Goal: Task Accomplishment & Management: Use online tool/utility

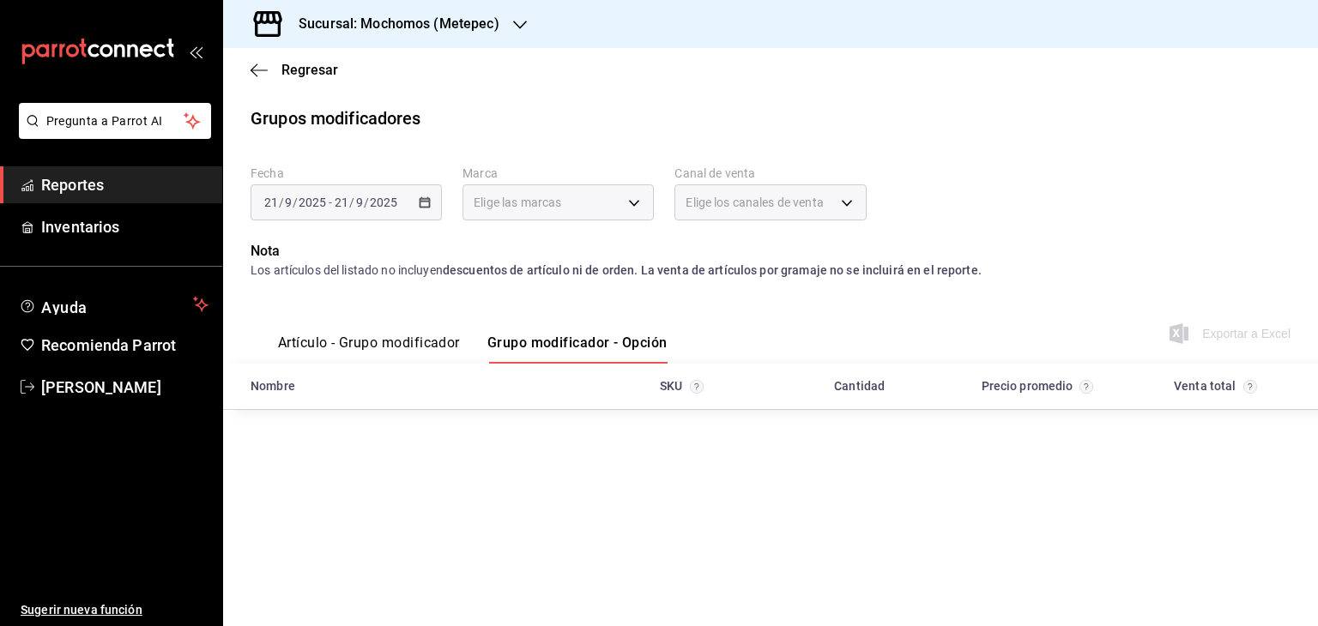
type input "2365f74e-aa6b-4392-bdf2-72765591bddf"
type input "PARROT,UBER_EATS,RAPPI,DIDI_FOOD,ONLINE"
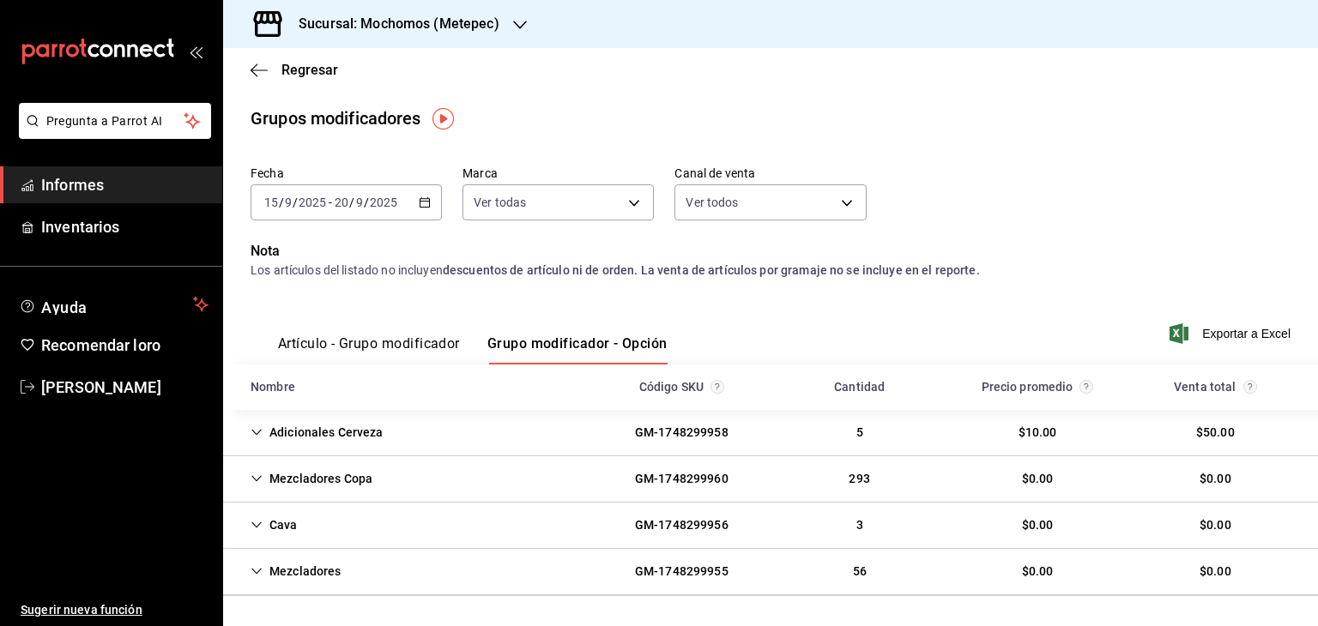
click at [159, 191] on span "Informes" at bounding box center [124, 184] width 167 height 23
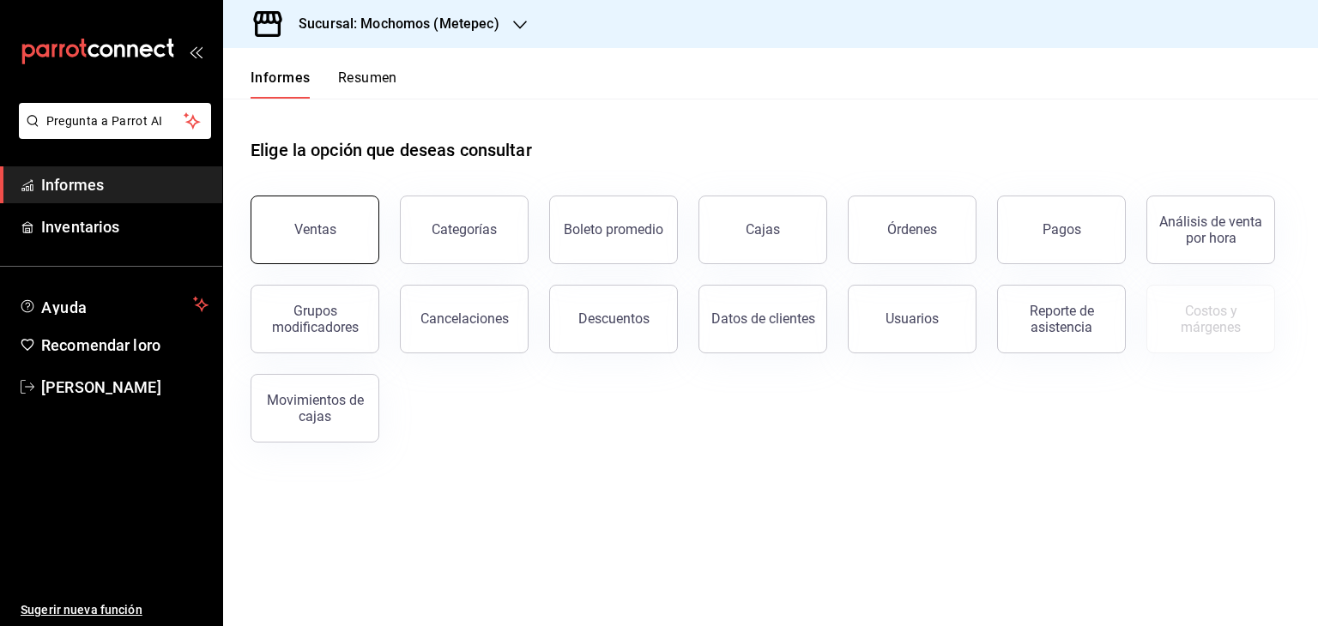
click at [339, 219] on button "Ventas" at bounding box center [315, 230] width 129 height 69
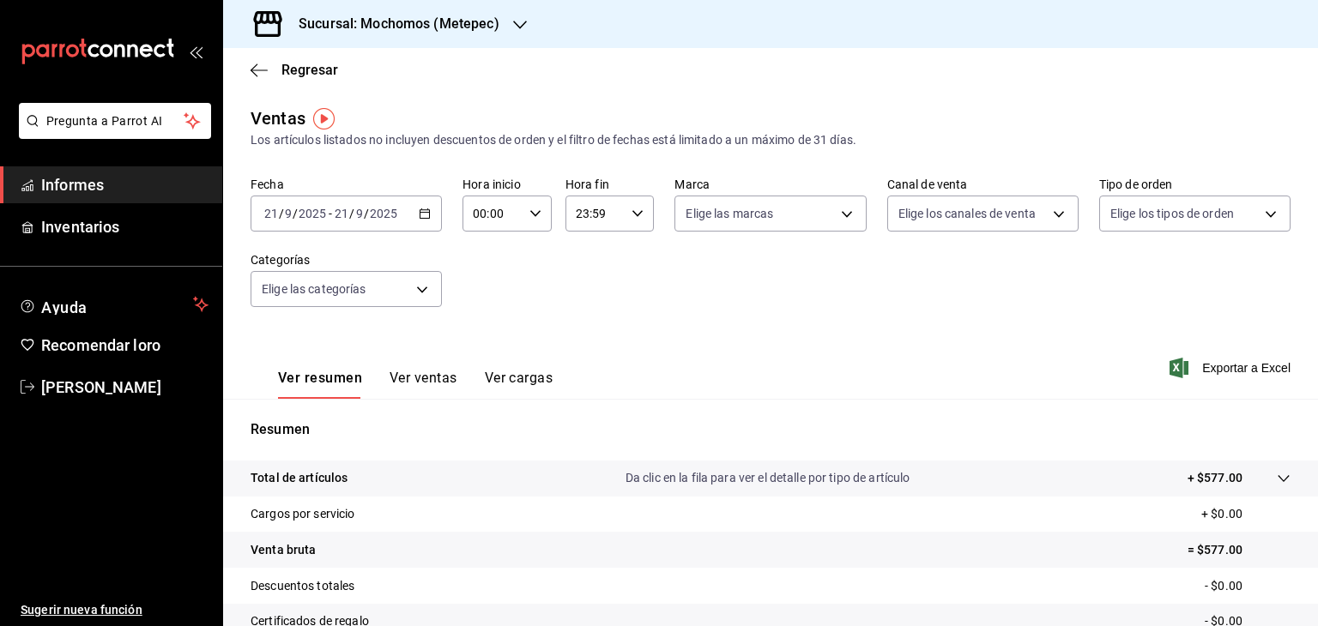
click at [420, 213] on \(Stroke\) "button" at bounding box center [424, 212] width 9 height 1
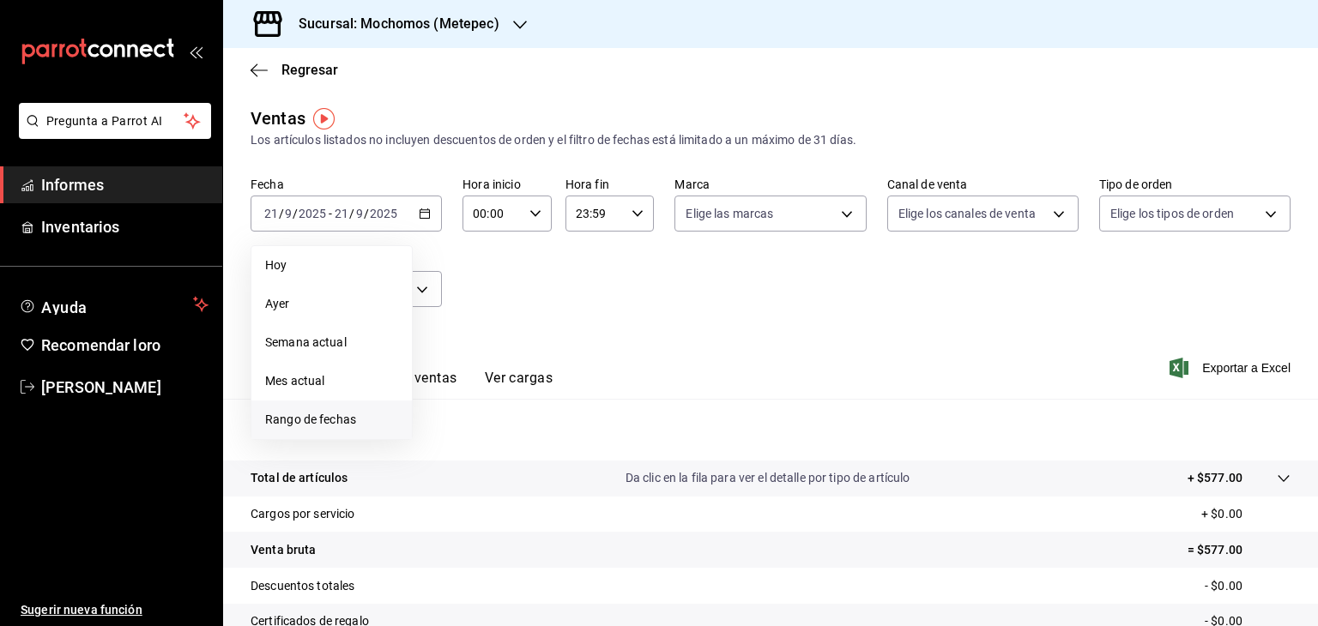
click at [317, 413] on font "Rango de fechas" at bounding box center [310, 420] width 91 height 14
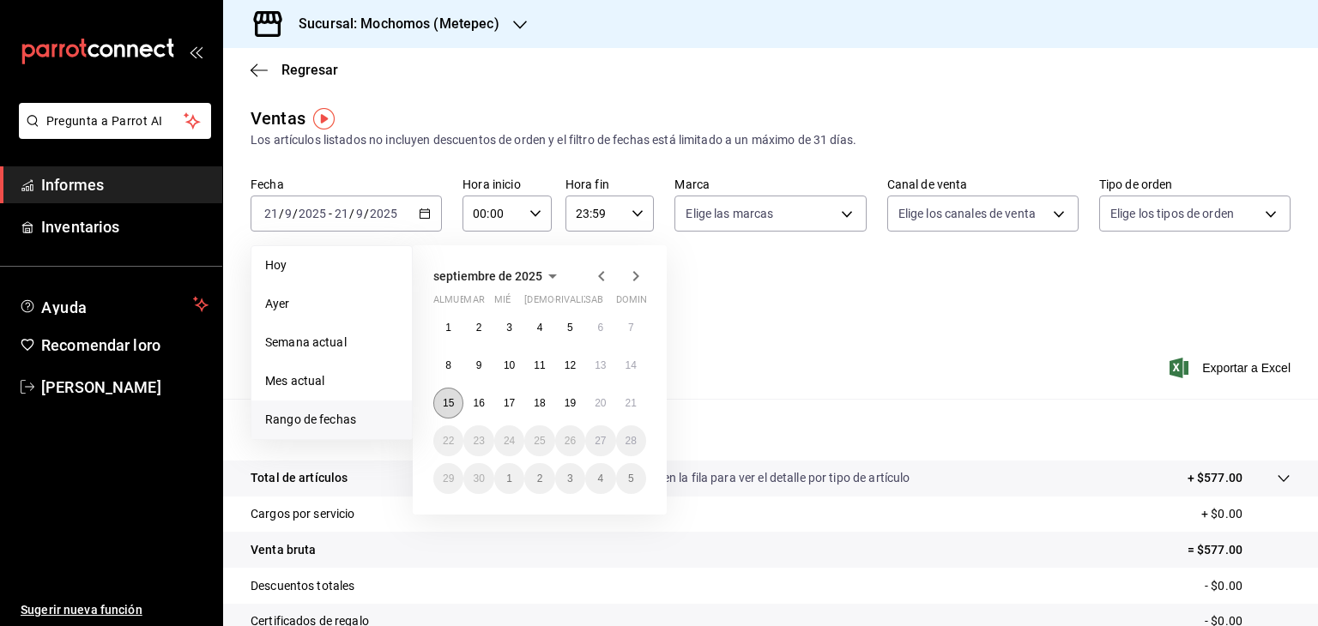
click at [451, 409] on button "15" at bounding box center [448, 403] width 30 height 31
click at [602, 402] on font "20" at bounding box center [600, 403] width 11 height 12
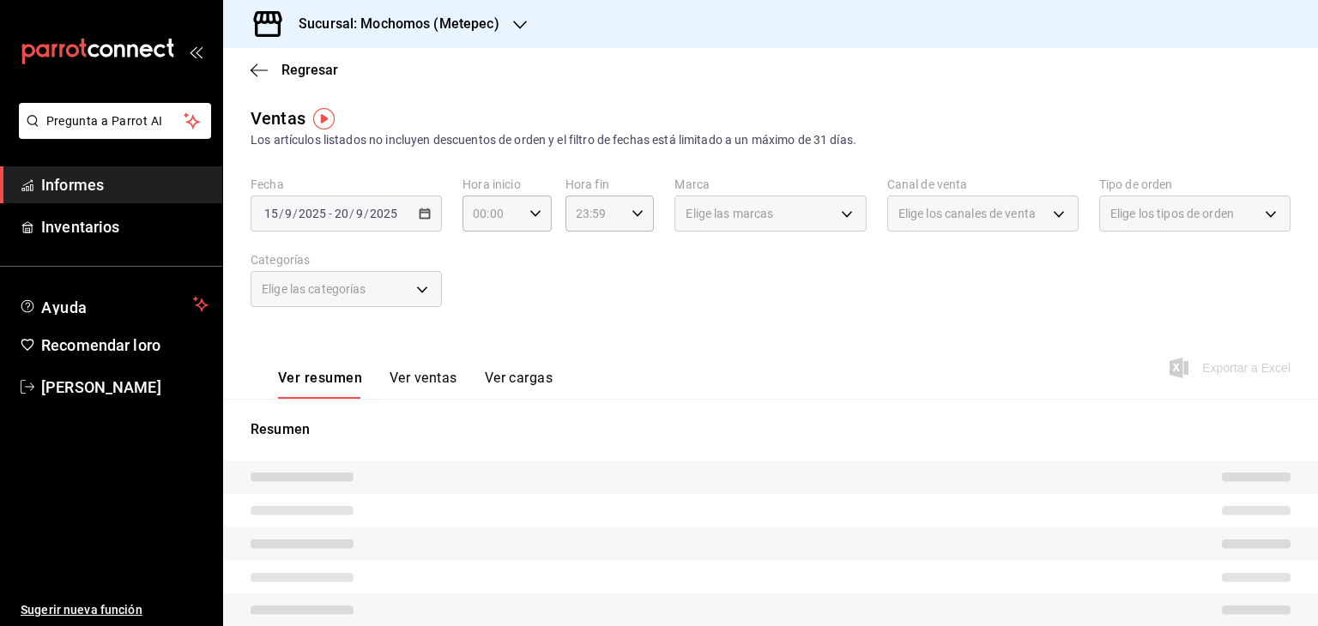
click at [421, 296] on div "Elige las categorías" at bounding box center [346, 289] width 191 height 36
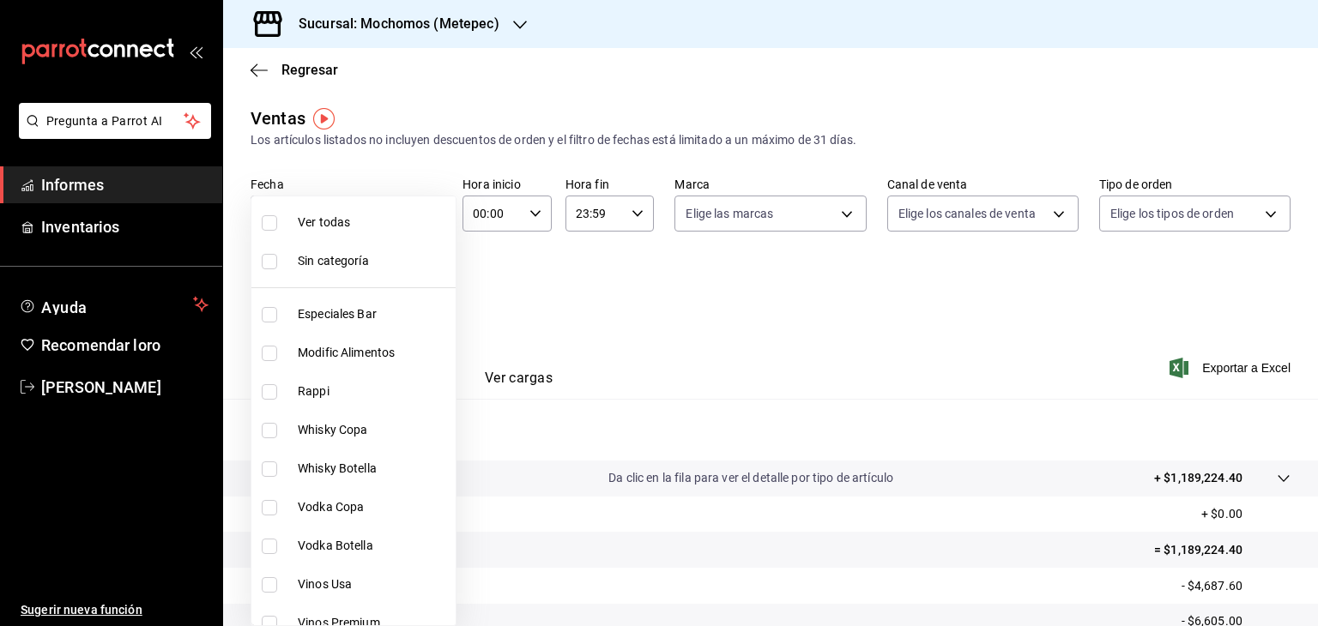
click at [421, 296] on body "Pregunta a Parrot AI Informes Inventarios Ayuda Recomendar loro [PERSON_NAME] S…" at bounding box center [659, 313] width 1318 height 626
click at [638, 310] on div at bounding box center [659, 313] width 1318 height 626
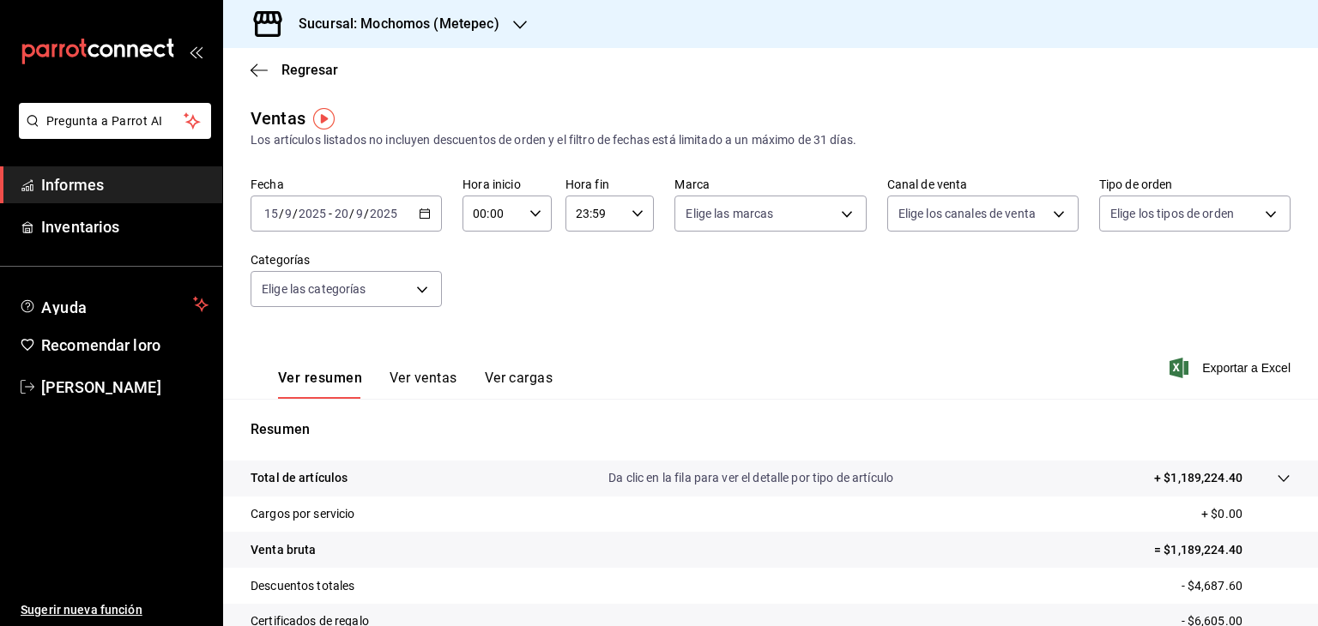
click at [428, 224] on div "[DATE] [DATE] - [DATE] [DATE]" at bounding box center [346, 214] width 191 height 36
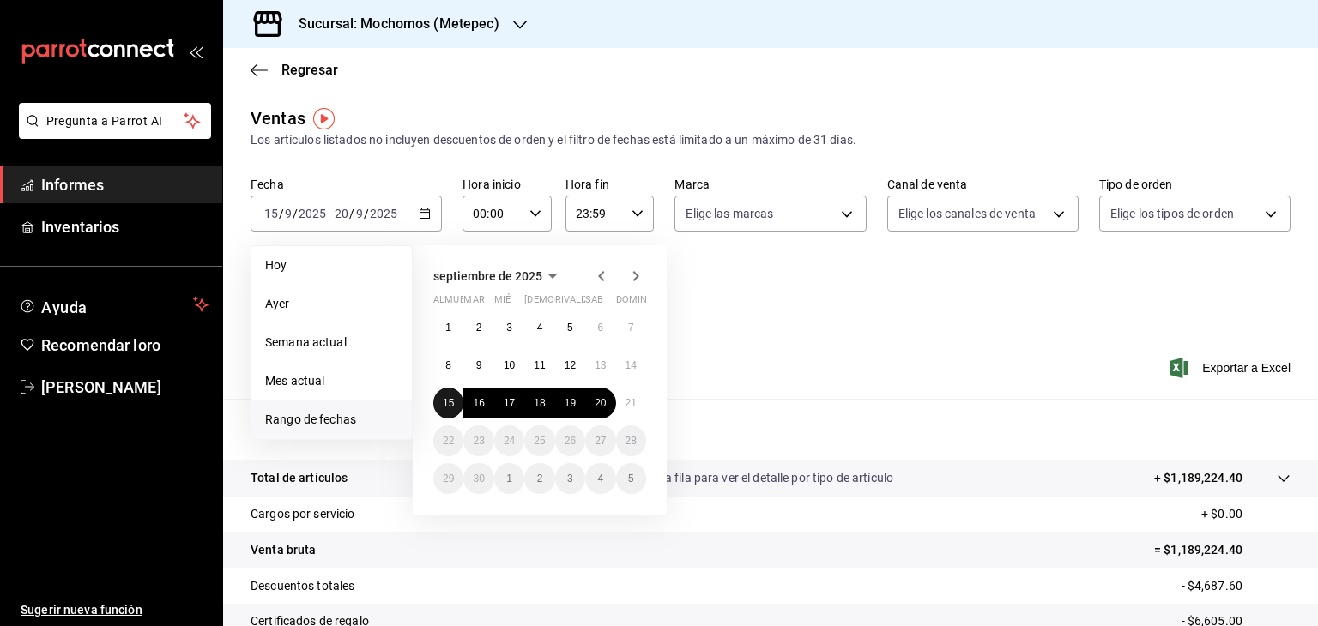
click at [450, 400] on font "15" at bounding box center [448, 403] width 11 height 12
click at [626, 406] on font "21" at bounding box center [631, 403] width 11 height 12
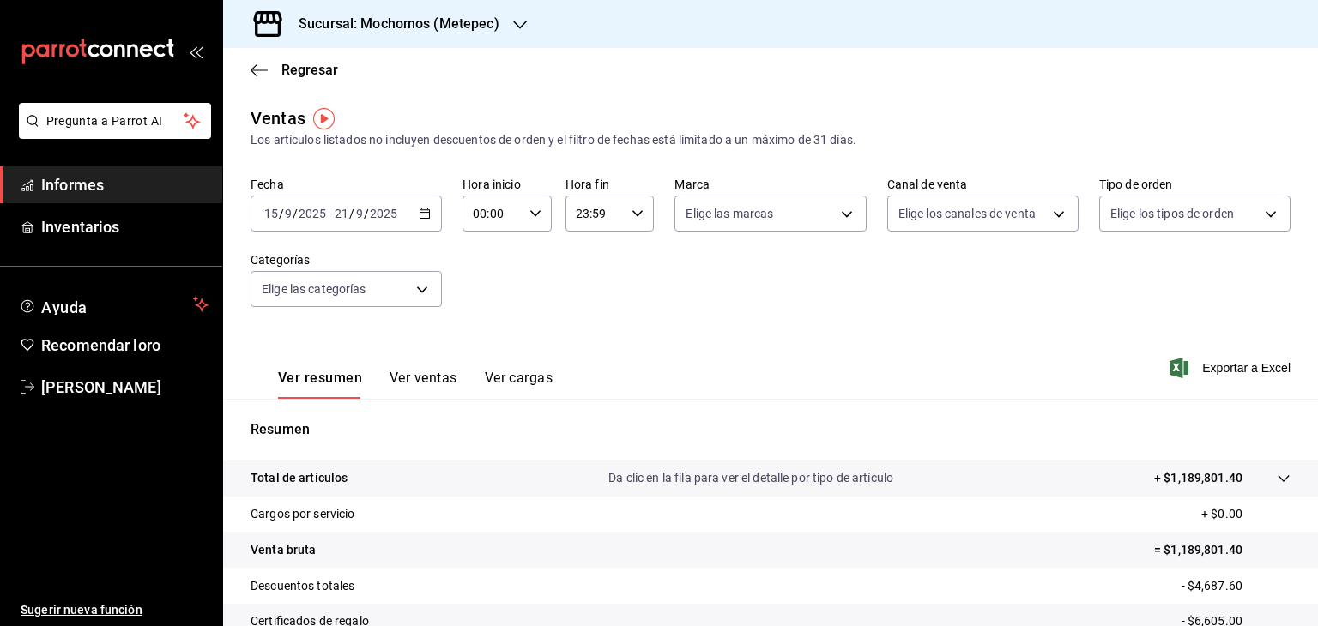
click at [523, 210] on div "00:00 Hora inicio" at bounding box center [507, 214] width 89 height 36
click at [523, 210] on div at bounding box center [659, 313] width 1318 height 626
click at [529, 217] on icon "button" at bounding box center [535, 214] width 12 height 12
click at [535, 221] on div "00:00 Hora inicio" at bounding box center [507, 214] width 89 height 36
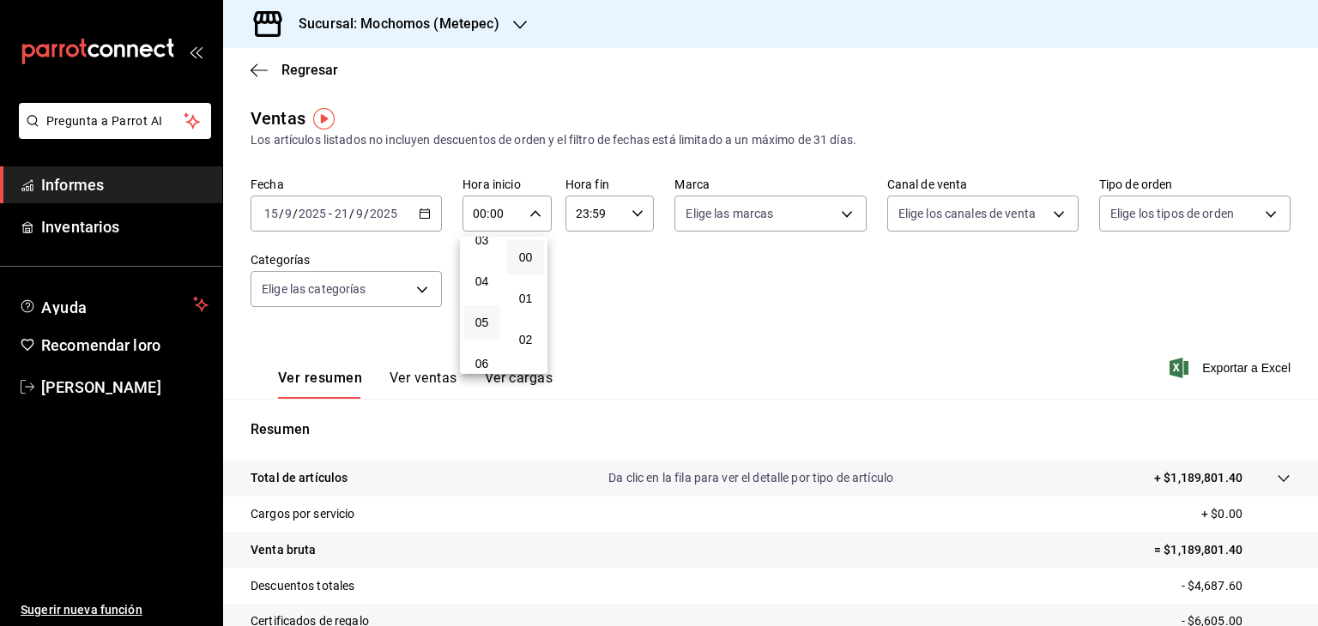
click at [491, 318] on button "05" at bounding box center [481, 322] width 37 height 34
type input "05:00"
click at [642, 214] on div at bounding box center [659, 313] width 1318 height 626
click at [642, 214] on div "23:59 Hora fin" at bounding box center [610, 214] width 89 height 36
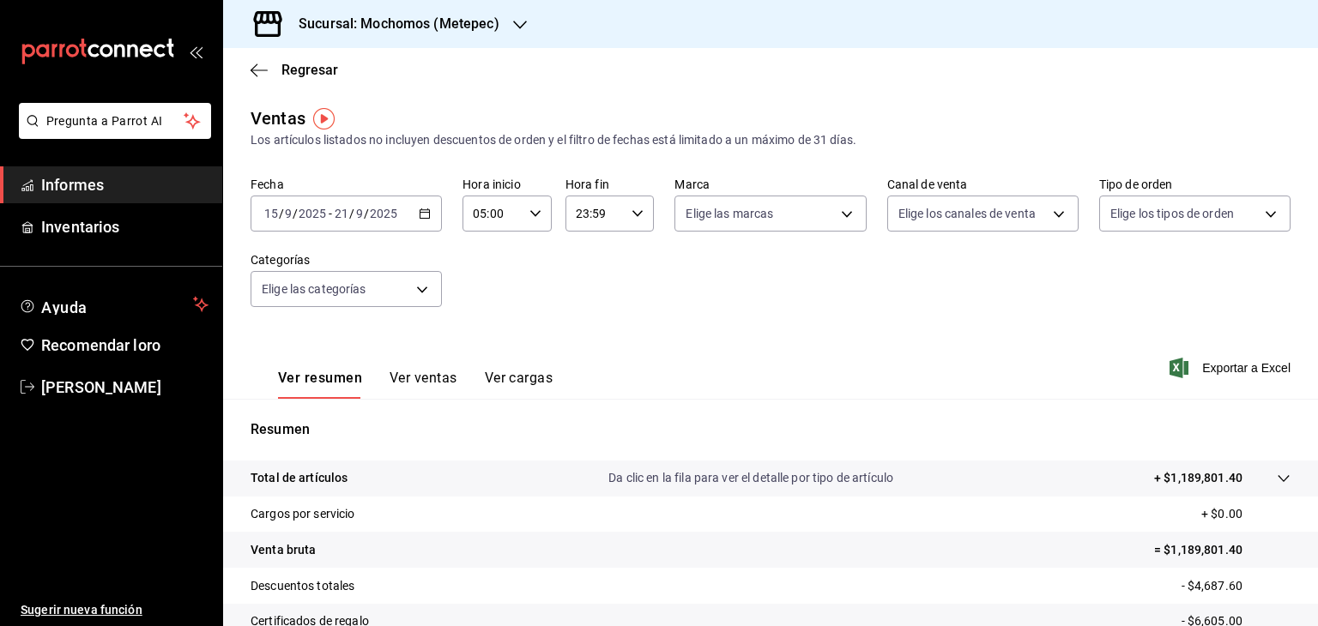
click at [625, 215] on div "23:59 Hora fin" at bounding box center [610, 214] width 89 height 36
click at [593, 296] on button "05" at bounding box center [583, 299] width 37 height 34
click at [632, 262] on font "00" at bounding box center [627, 258] width 14 height 14
type input "05:00"
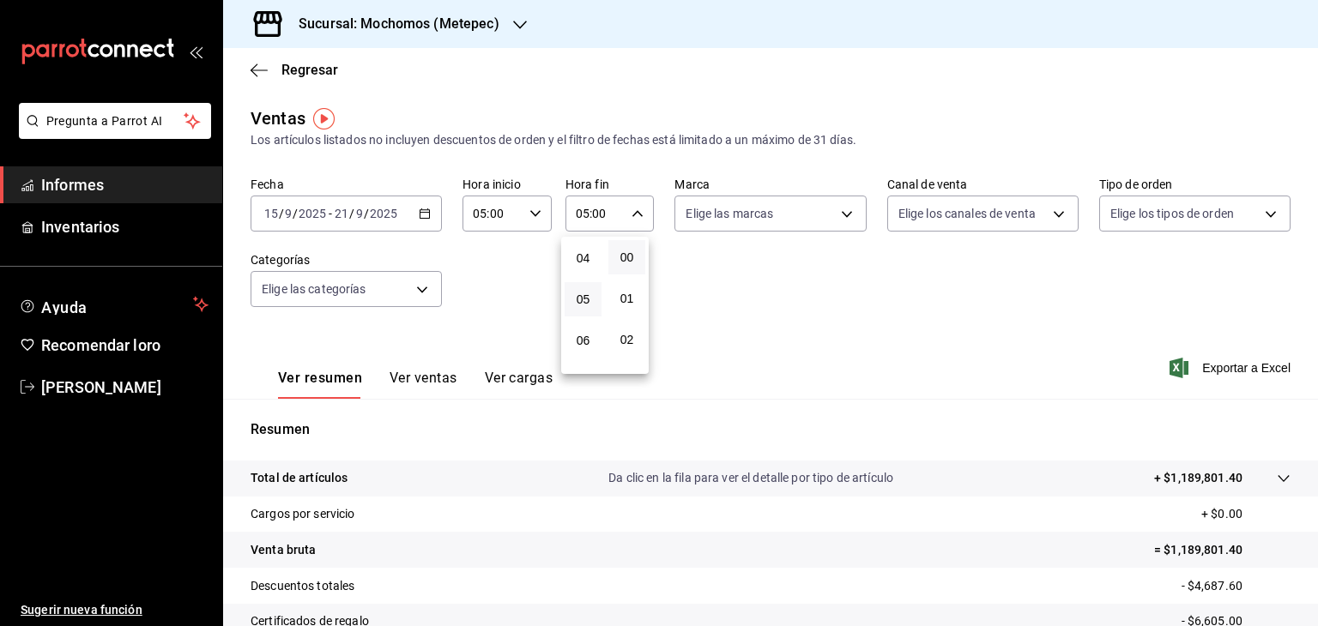
click at [794, 333] on div at bounding box center [659, 313] width 1318 height 626
click at [833, 191] on div "Elige las marcas" at bounding box center [769, 210] width 191 height 43
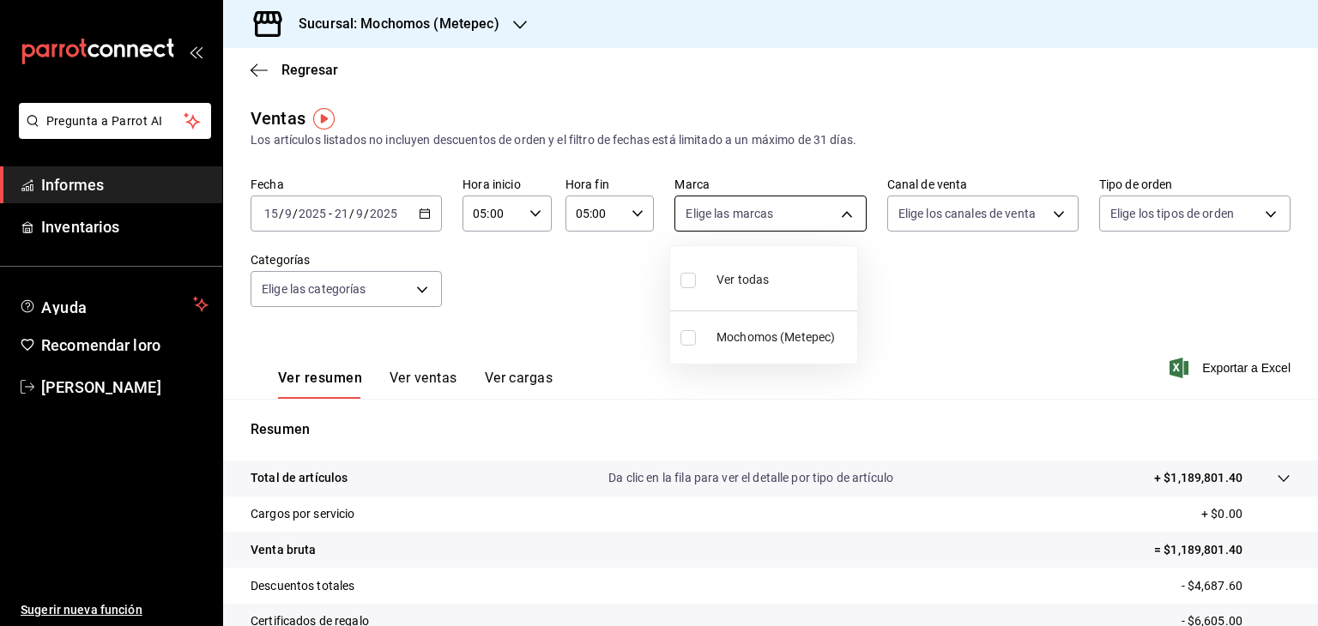
click at [835, 199] on body "Pregunta a Parrot AI Informes Inventarios Ayuda Recomendar loro [PERSON_NAME] S…" at bounding box center [659, 313] width 1318 height 626
click at [835, 199] on div at bounding box center [659, 313] width 1318 height 626
click at [774, 210] on body "Pregunta a Parrot AI Informes Inventarios Ayuda Recomendar loro [PERSON_NAME] S…" at bounding box center [659, 313] width 1318 height 626
click at [748, 271] on span "Ver todas" at bounding box center [743, 280] width 52 height 18
type input "2365f74e-aa6b-4392-bdf2-72765591bddf"
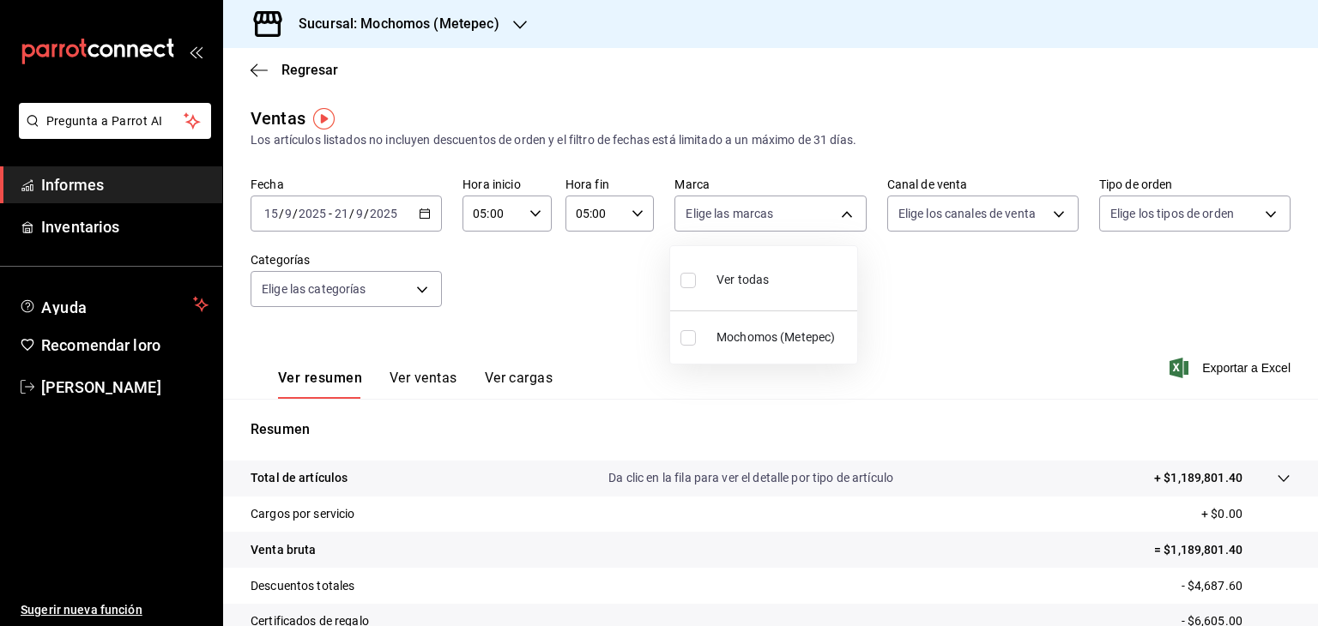
checkbox input "true"
click at [748, 271] on span "Ver todas" at bounding box center [743, 280] width 52 height 18
checkbox input "false"
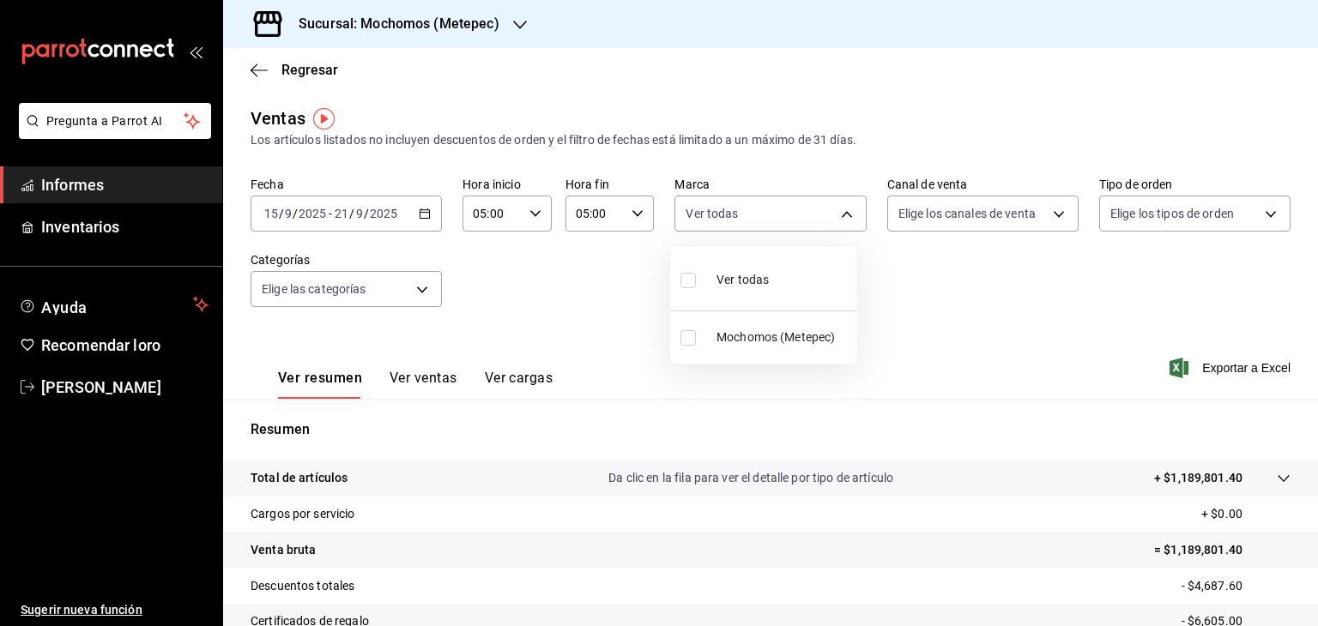
click at [941, 221] on div at bounding box center [659, 313] width 1318 height 626
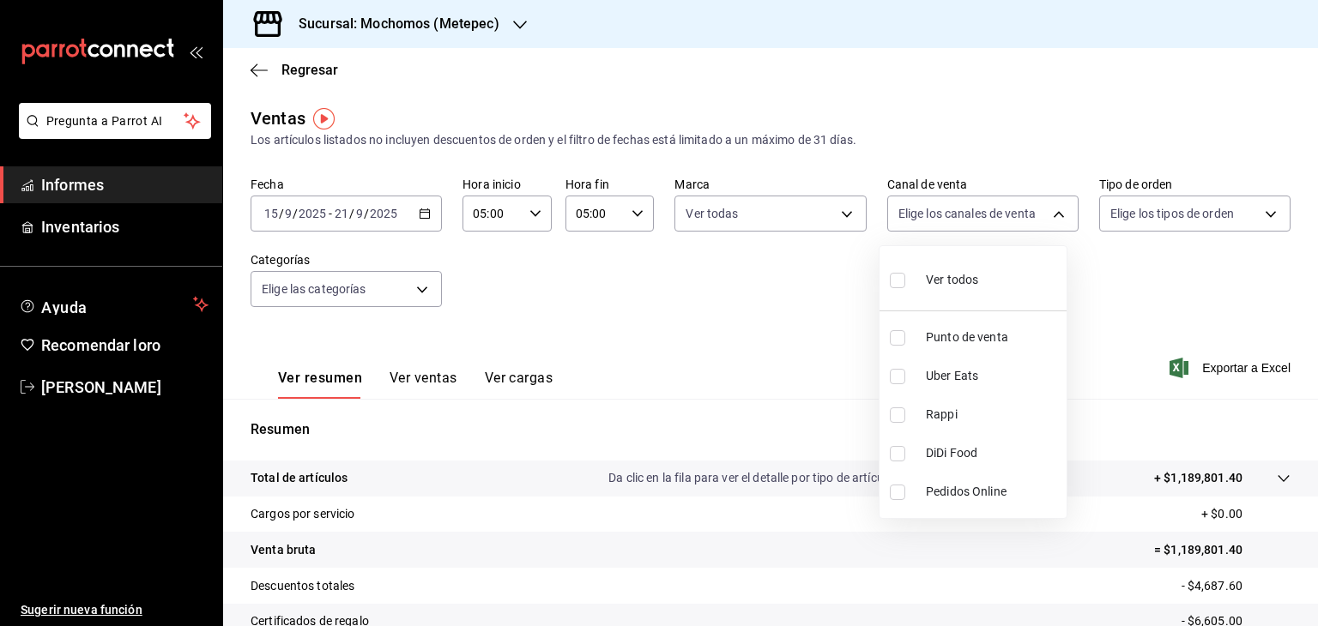
click at [941, 221] on body "Pregunta a Parrot AI Informes Inventarios Ayuda Recomendar loro [PERSON_NAME] S…" at bounding box center [659, 313] width 1318 height 626
click at [952, 263] on div "Ver todos" at bounding box center [934, 278] width 88 height 37
type input "PARROT,UBER_EATS,RAPPI,DIDI_FOOD,ONLINE"
checkbox input "true"
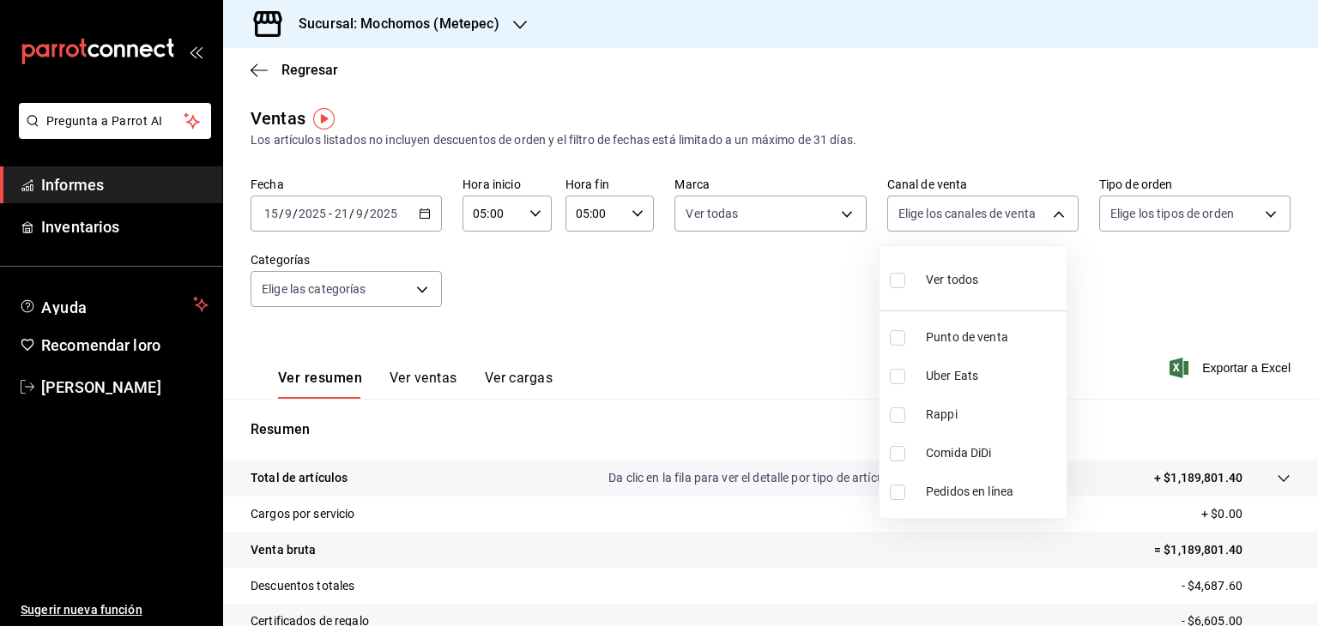
checkbox input "true"
click at [1179, 202] on div at bounding box center [659, 313] width 1318 height 626
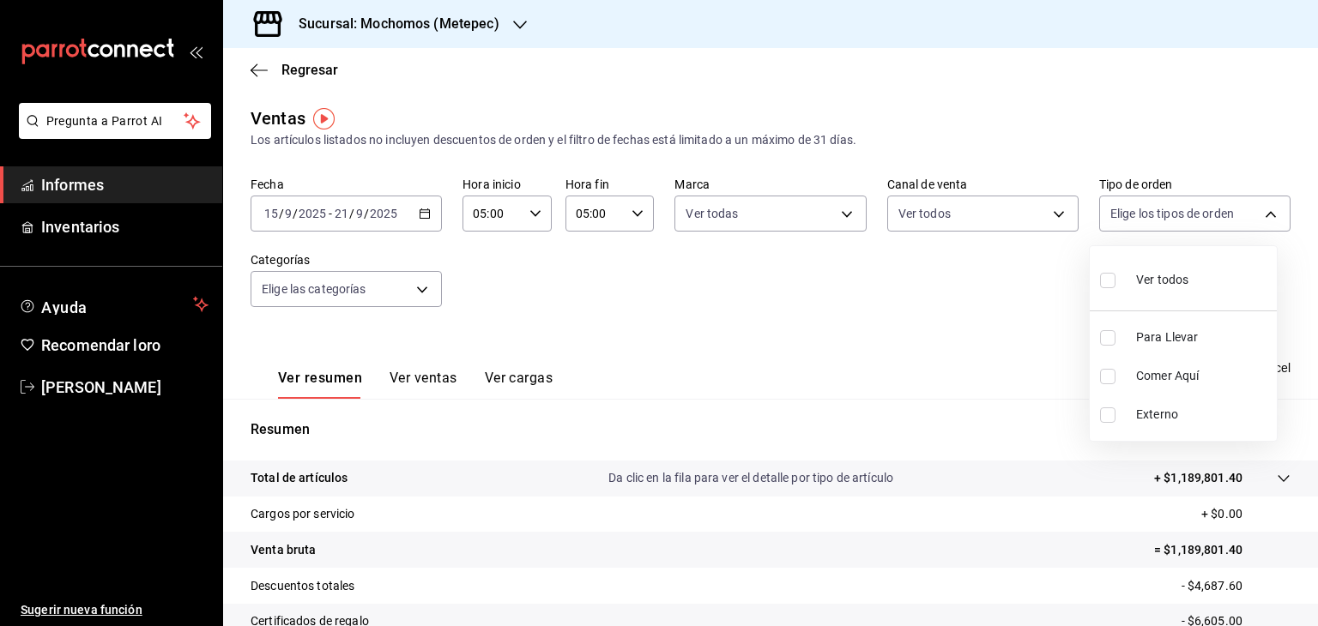
click at [1179, 202] on body "Pregunta a Parrot AI Informes Inventarios Ayuda Recomendar loro [PERSON_NAME] S…" at bounding box center [659, 313] width 1318 height 626
click at [1167, 265] on div "Ver todos" at bounding box center [1144, 278] width 88 height 37
type input "3a236ed8-2e24-47ca-8e59-ead494492482,da8509e8-5fca-4f62-958e-973104937870,EXTER…"
checkbox input "true"
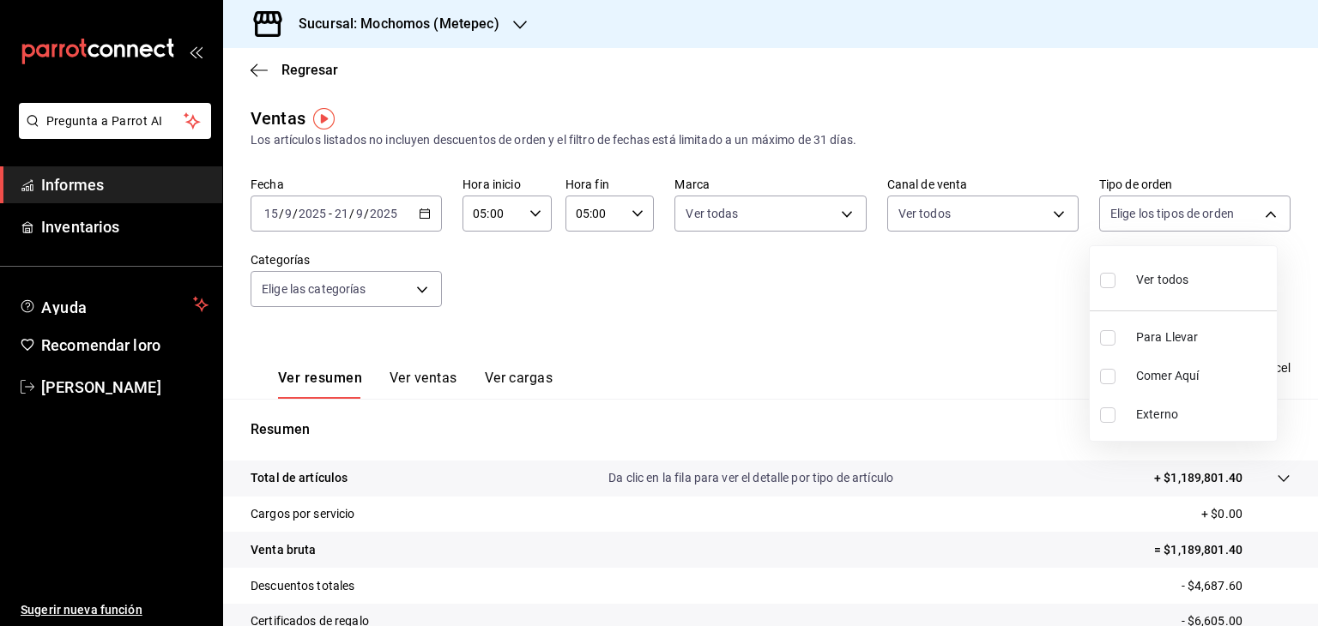
checkbox input "true"
click at [425, 300] on div at bounding box center [659, 313] width 1318 height 626
click at [425, 300] on body "Pregunta a Parrot AI Informes Inventarios Ayuda Recomendar loro [PERSON_NAME] S…" at bounding box center [659, 313] width 1318 height 626
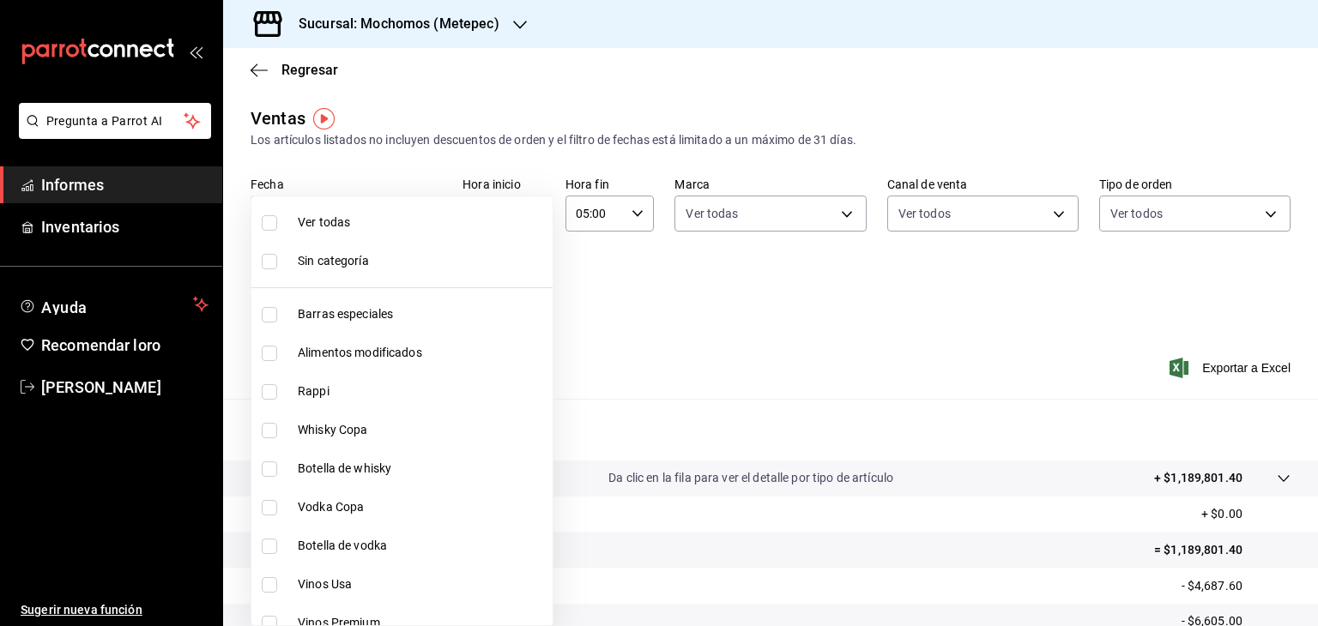
click at [347, 234] on li "Ver todas" at bounding box center [401, 222] width 301 height 39
type input "c9cbc288-c827-488d-81f5-370afefb1912,46081463-7037-4dd2-a9ab-e56ff6a8fa7c,bf958…"
checkbox input "true"
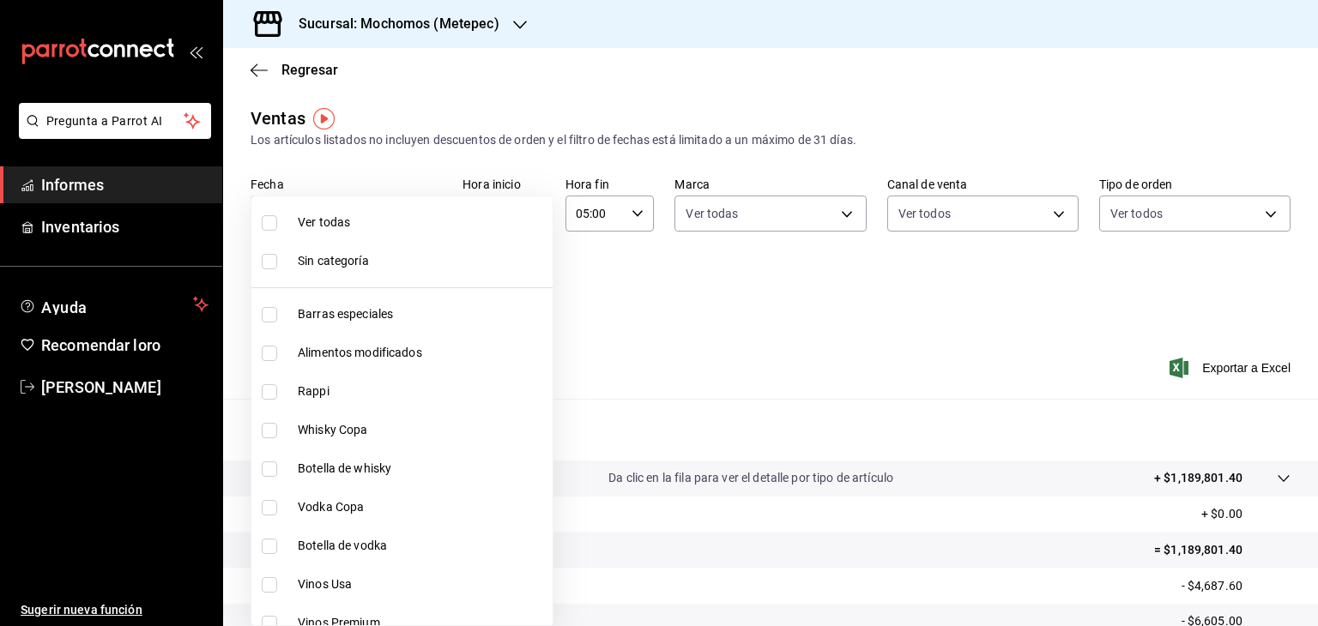
checkbox input "true"
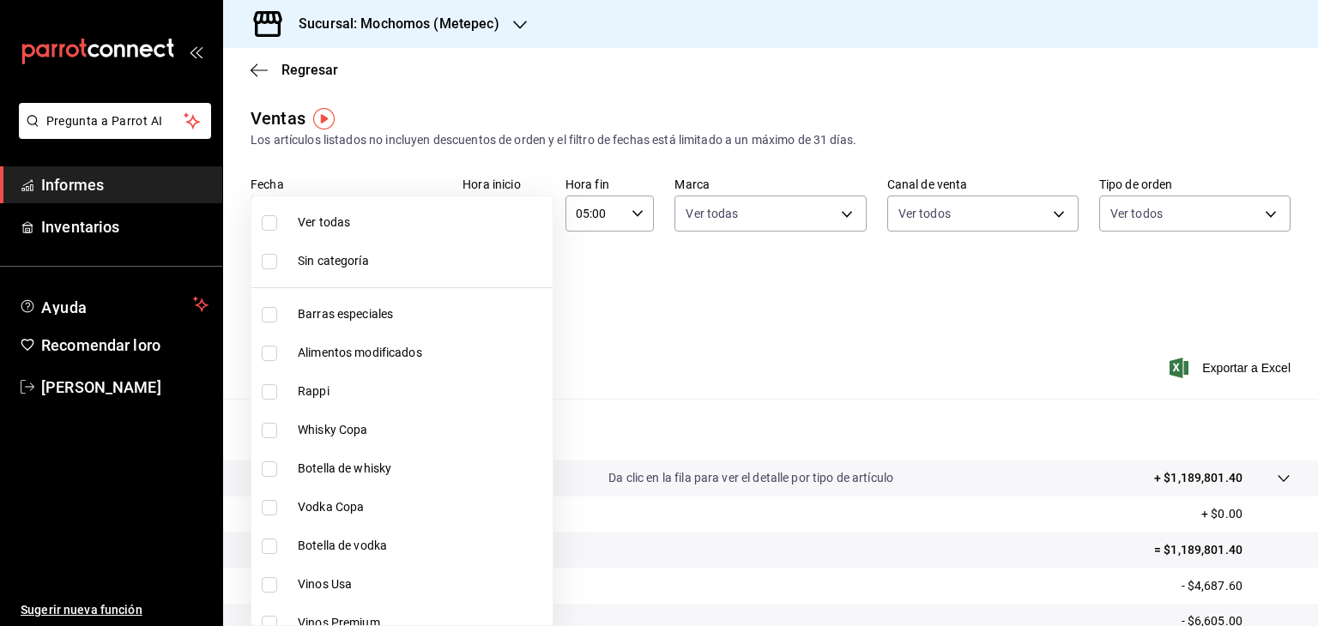
checkbox input "true"
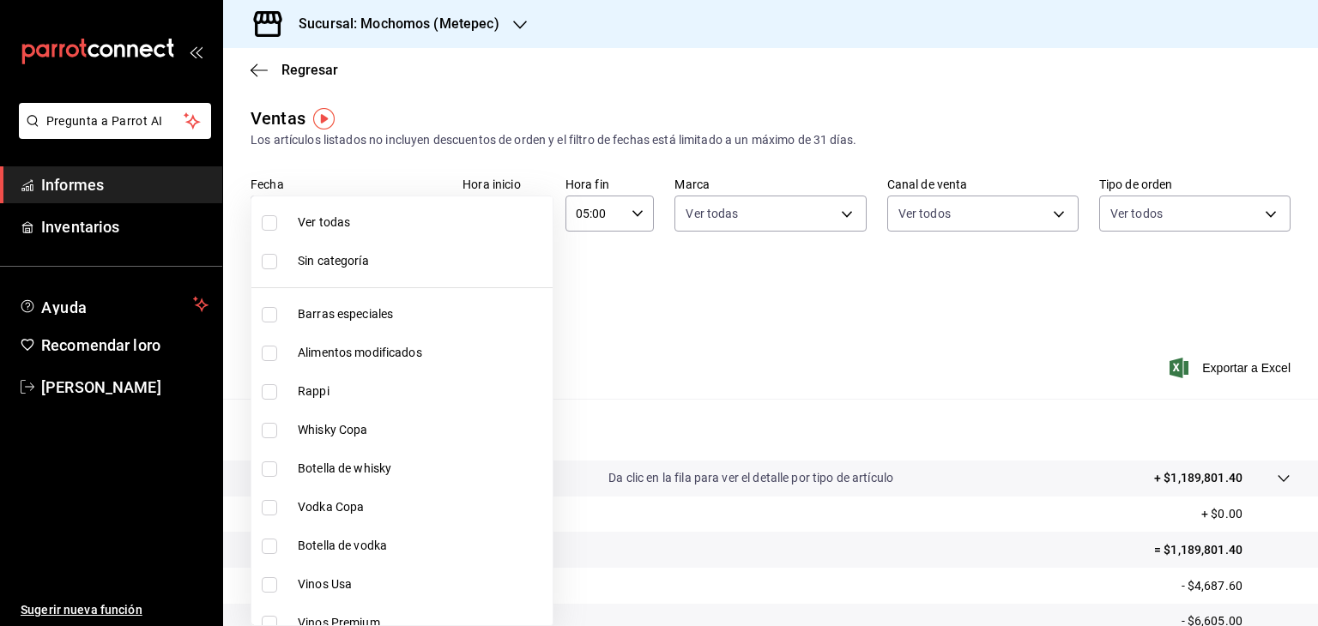
checkbox input "true"
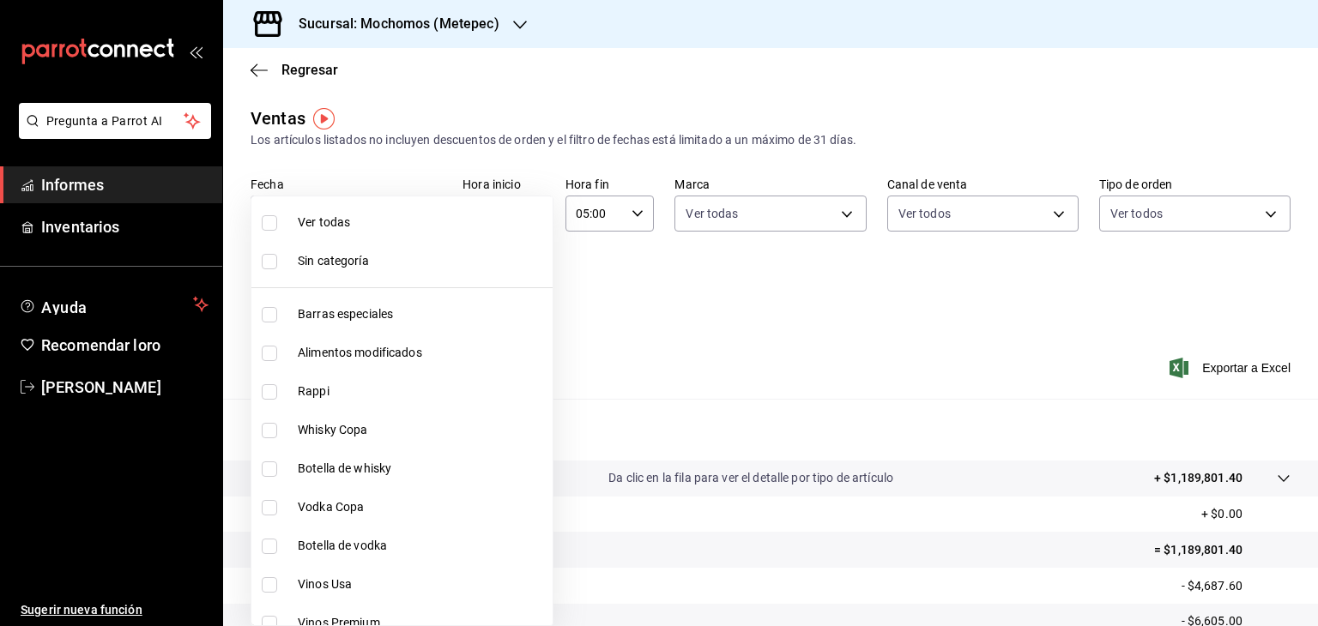
checkbox input "true"
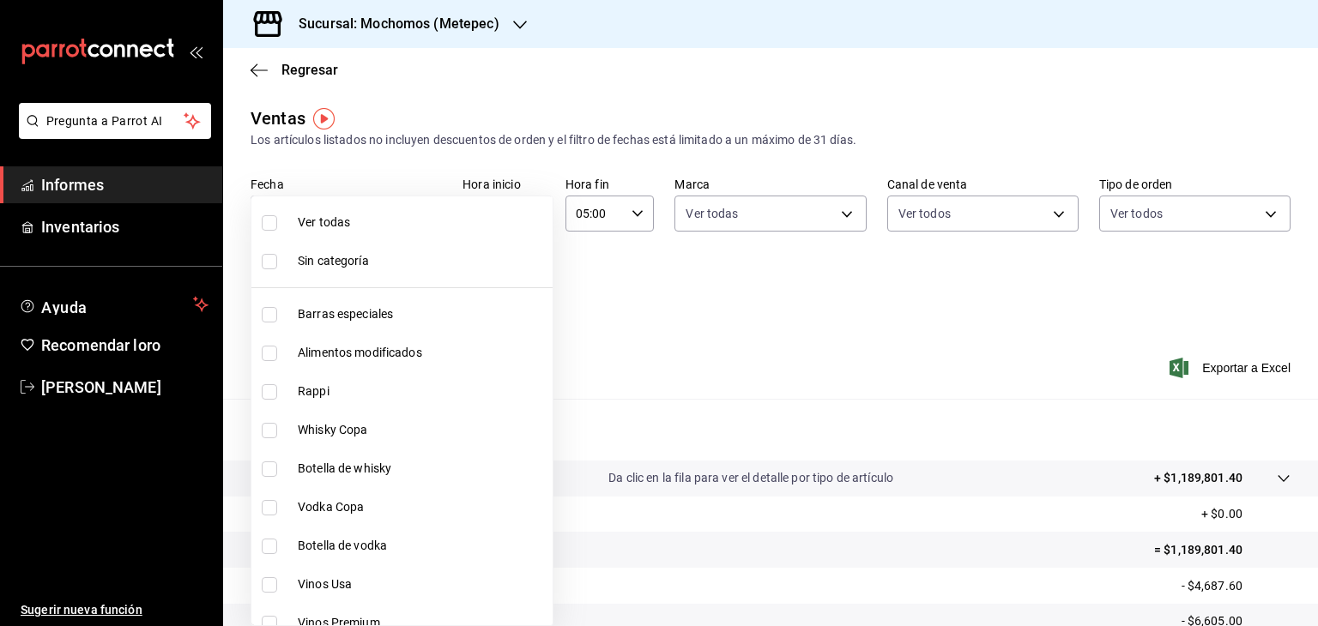
checkbox input "true"
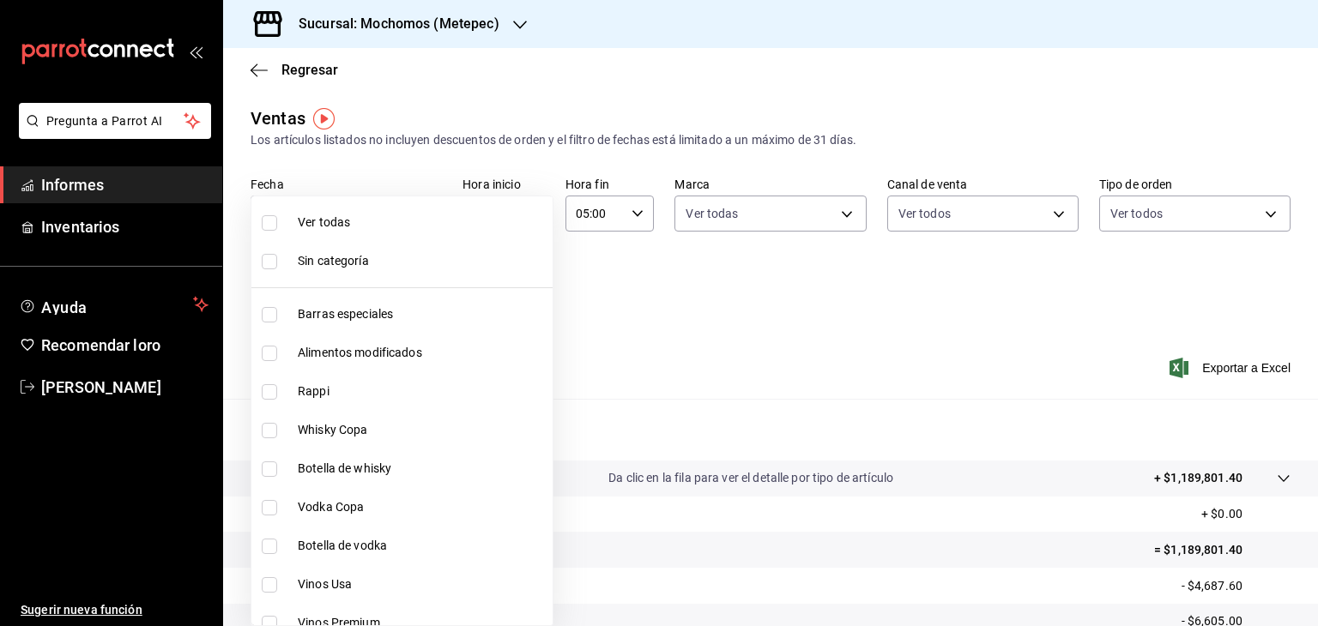
checkbox input "true"
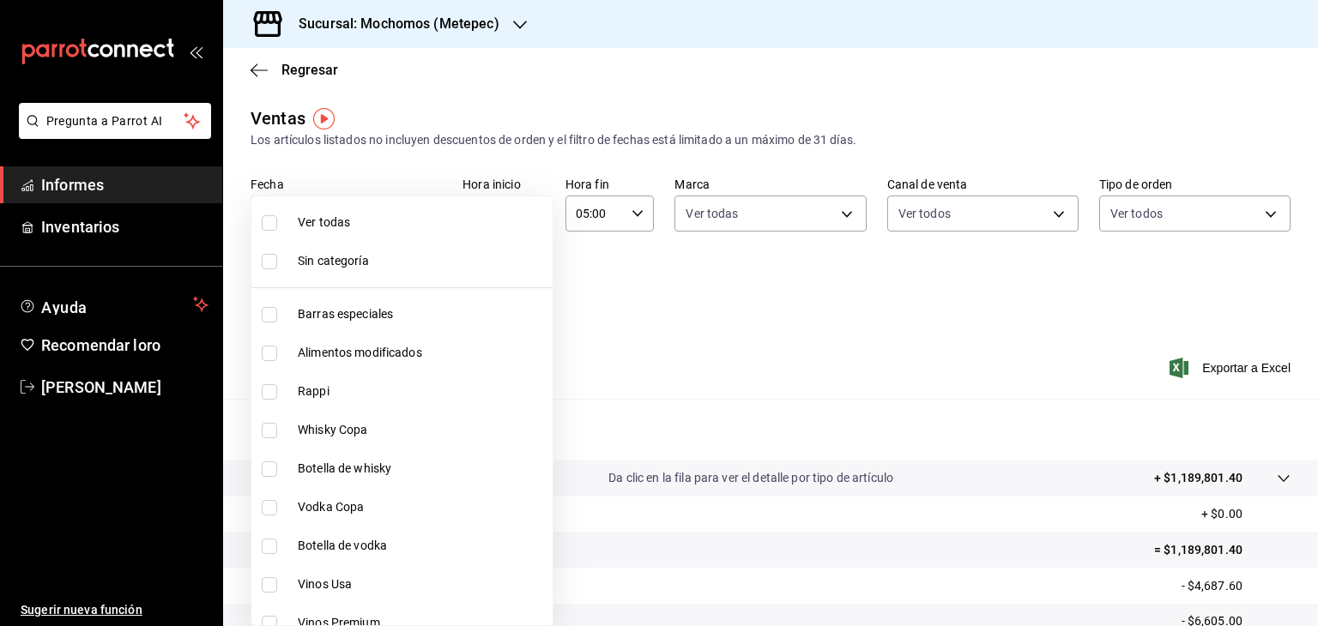
checkbox input "true"
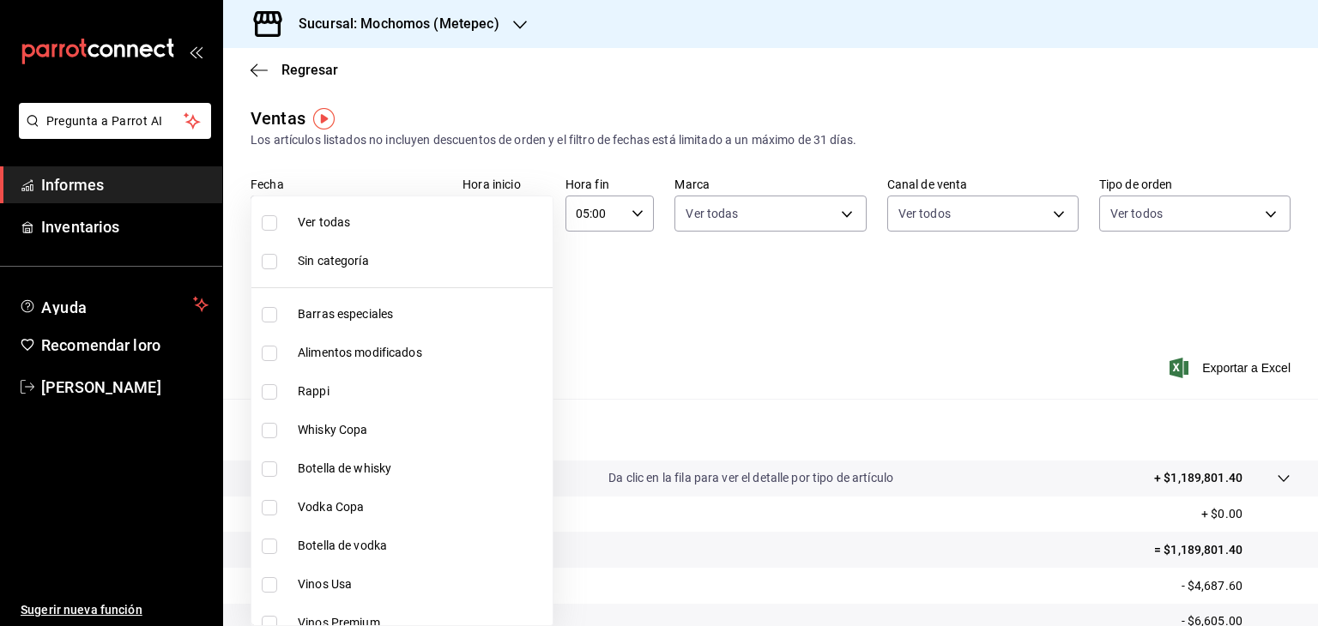
checkbox input "true"
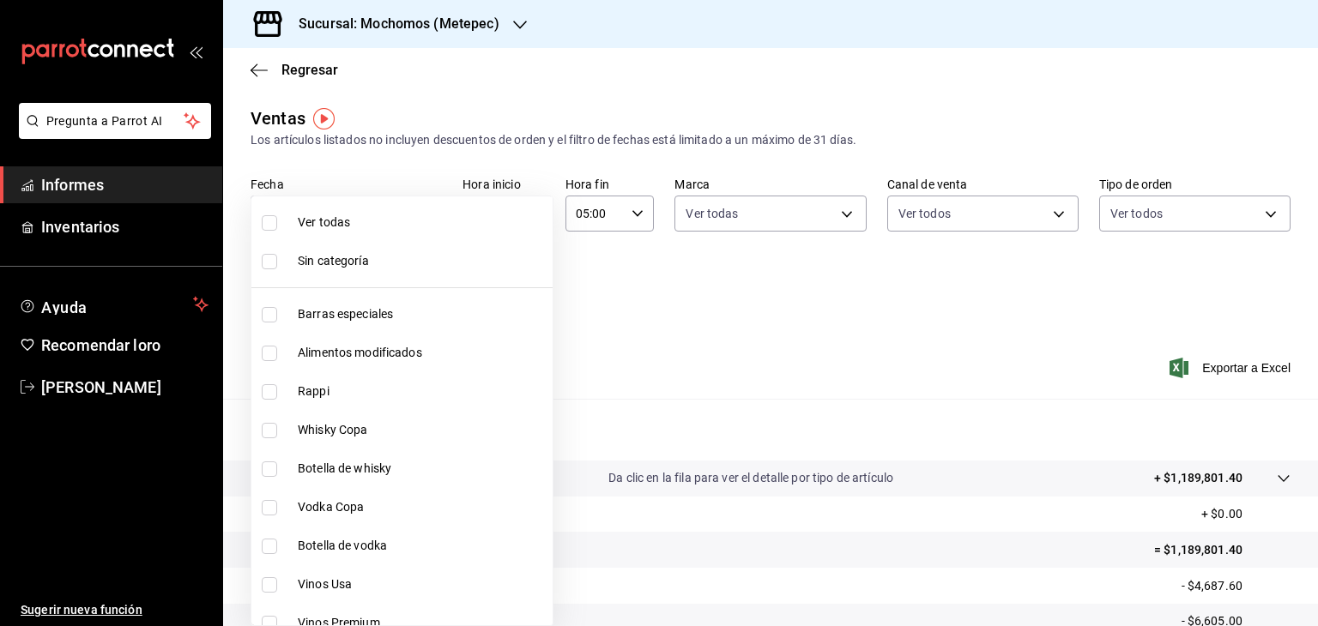
checkbox input "true"
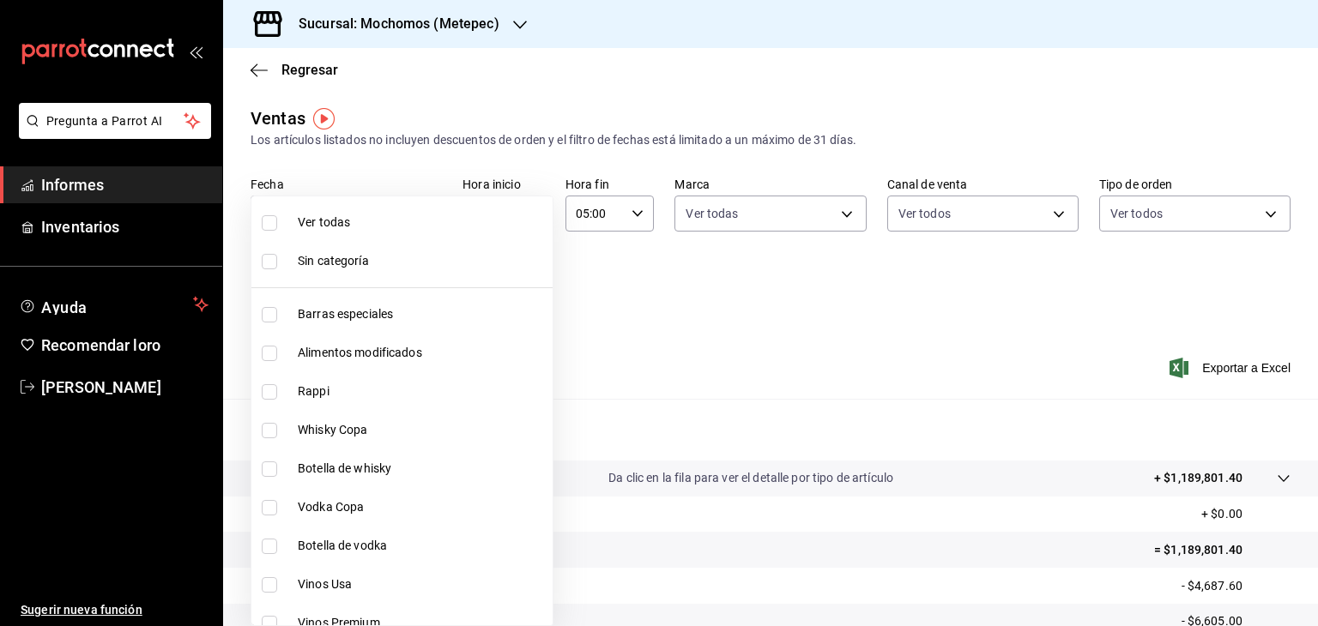
checkbox input "true"
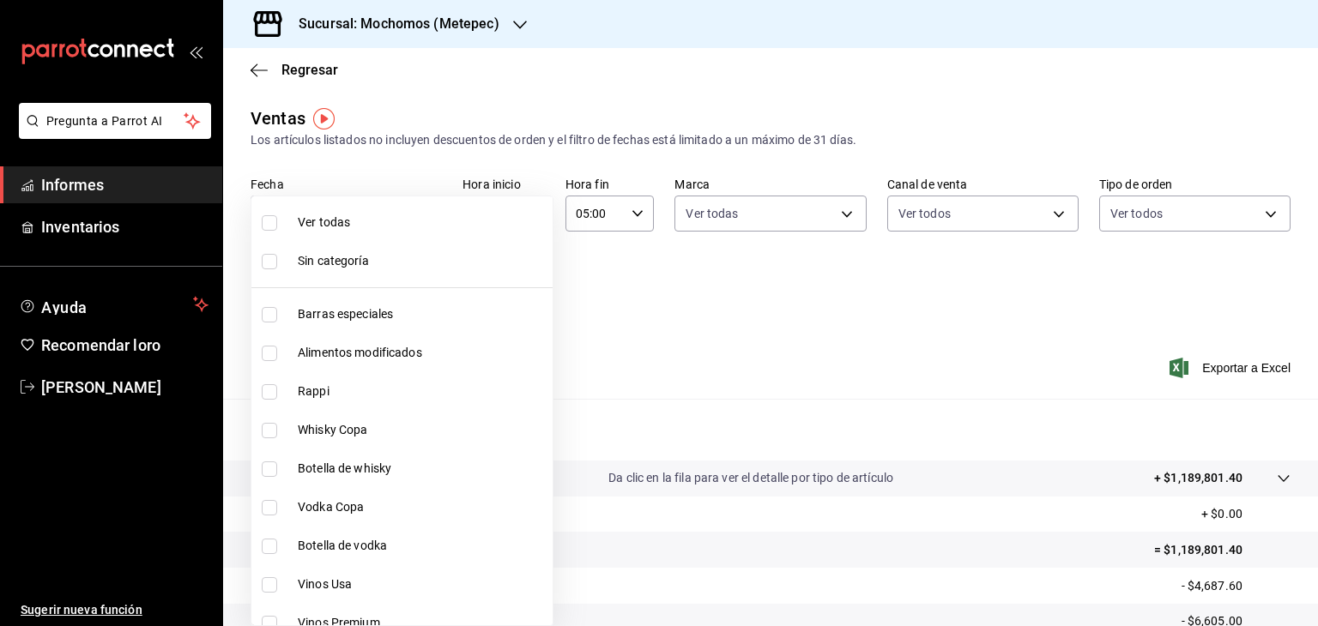
checkbox input "true"
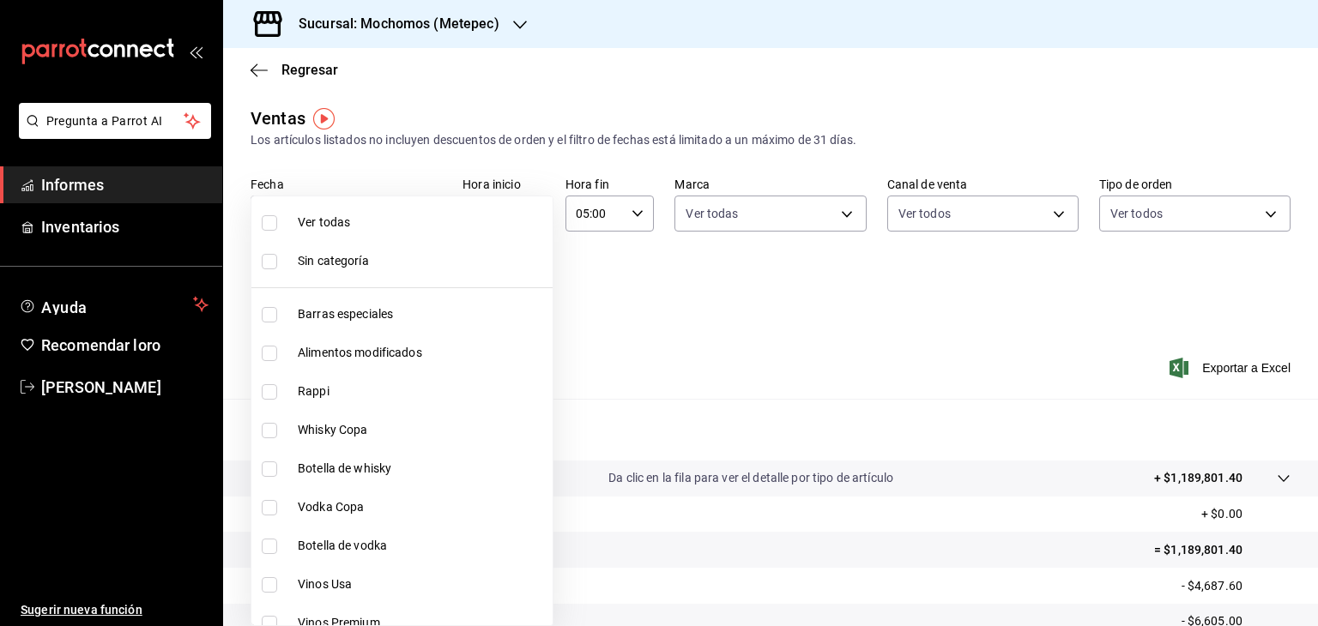
checkbox input "true"
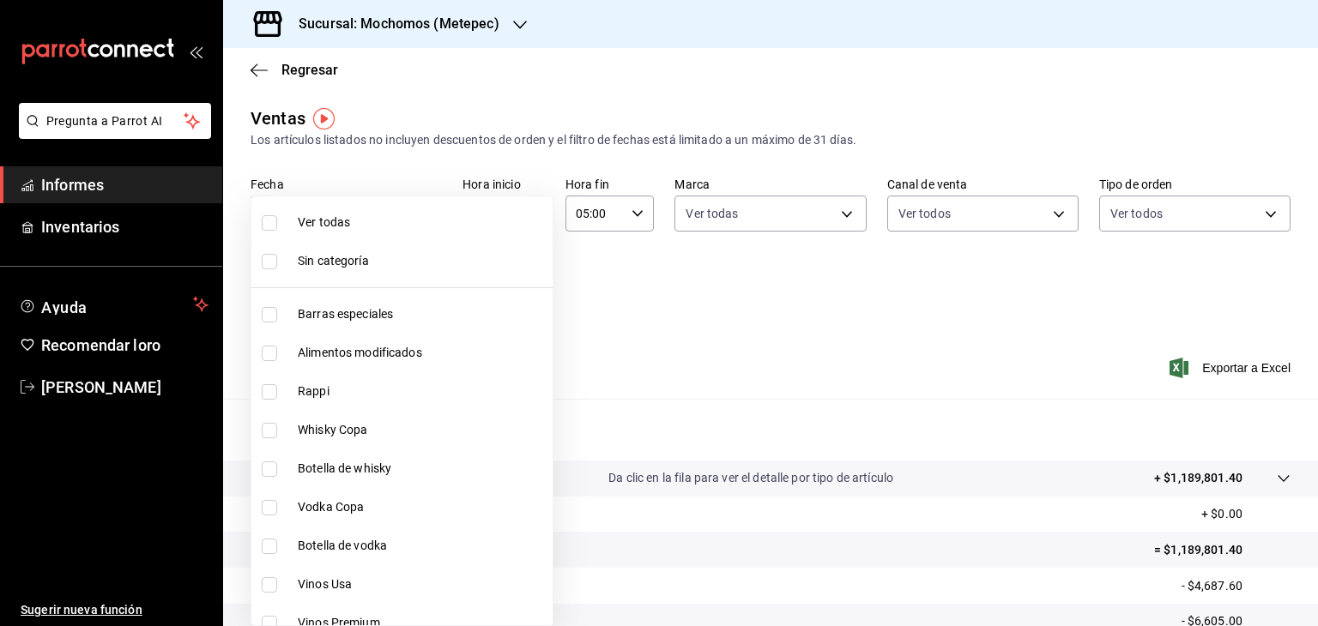
checkbox input "true"
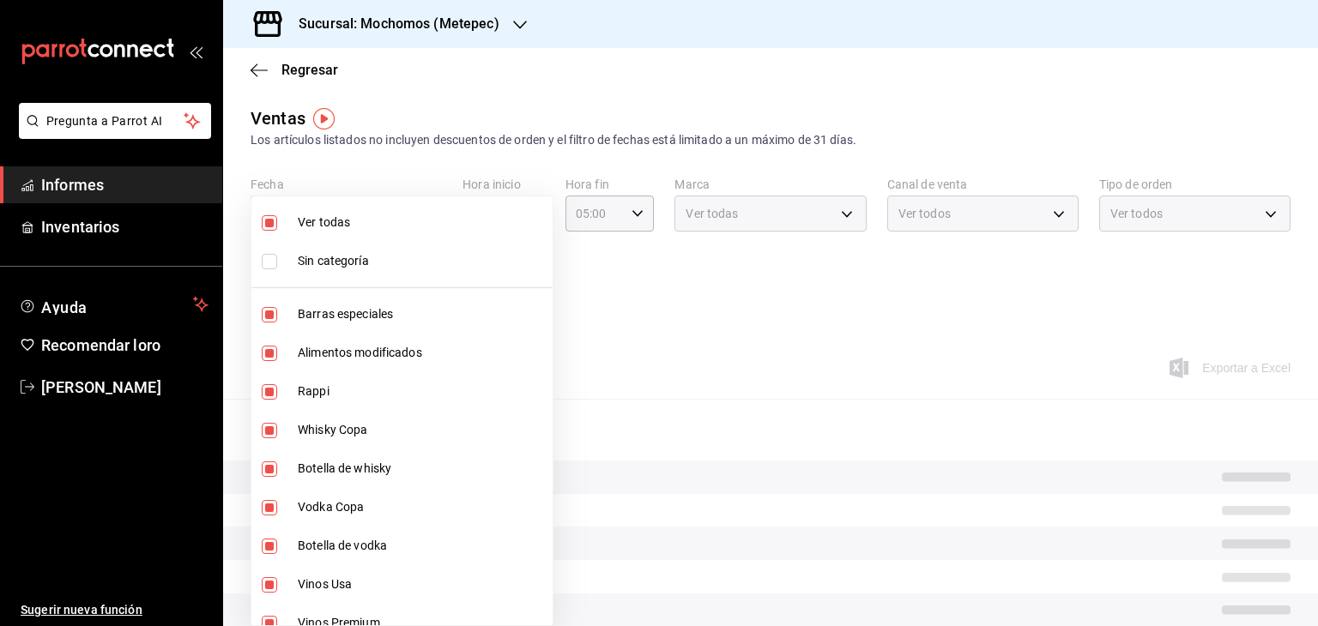
click at [623, 310] on div at bounding box center [659, 313] width 1318 height 626
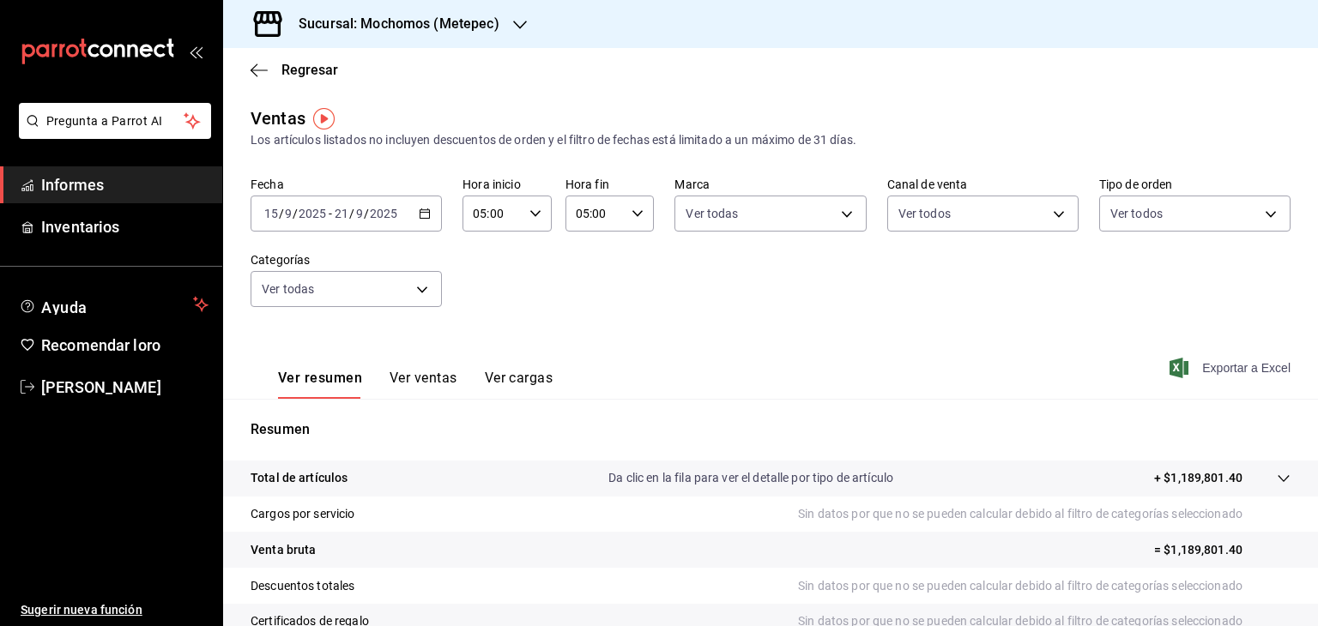
click at [1219, 368] on font "Exportar a Excel" at bounding box center [1246, 368] width 88 height 14
click at [420, 285] on body "Pregunta a Parrot AI Informes Inventarios Ayuda Recomendar loro [PERSON_NAME] S…" at bounding box center [659, 313] width 1318 height 626
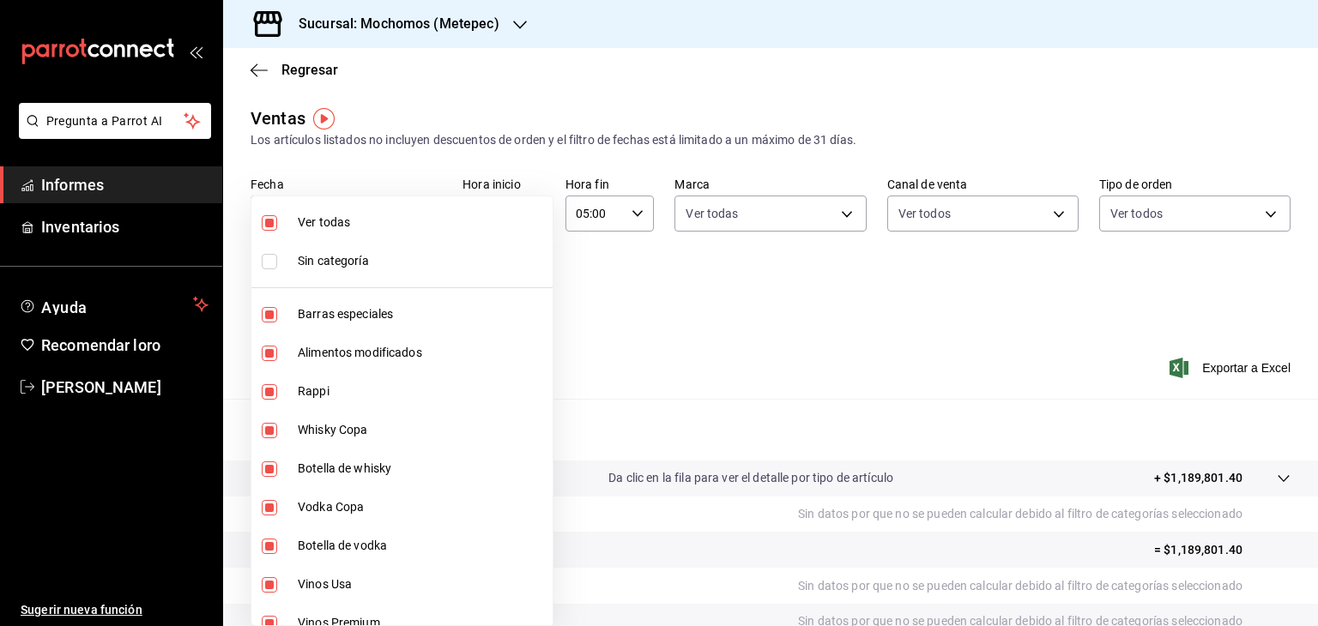
click at [542, 293] on div at bounding box center [659, 313] width 1318 height 626
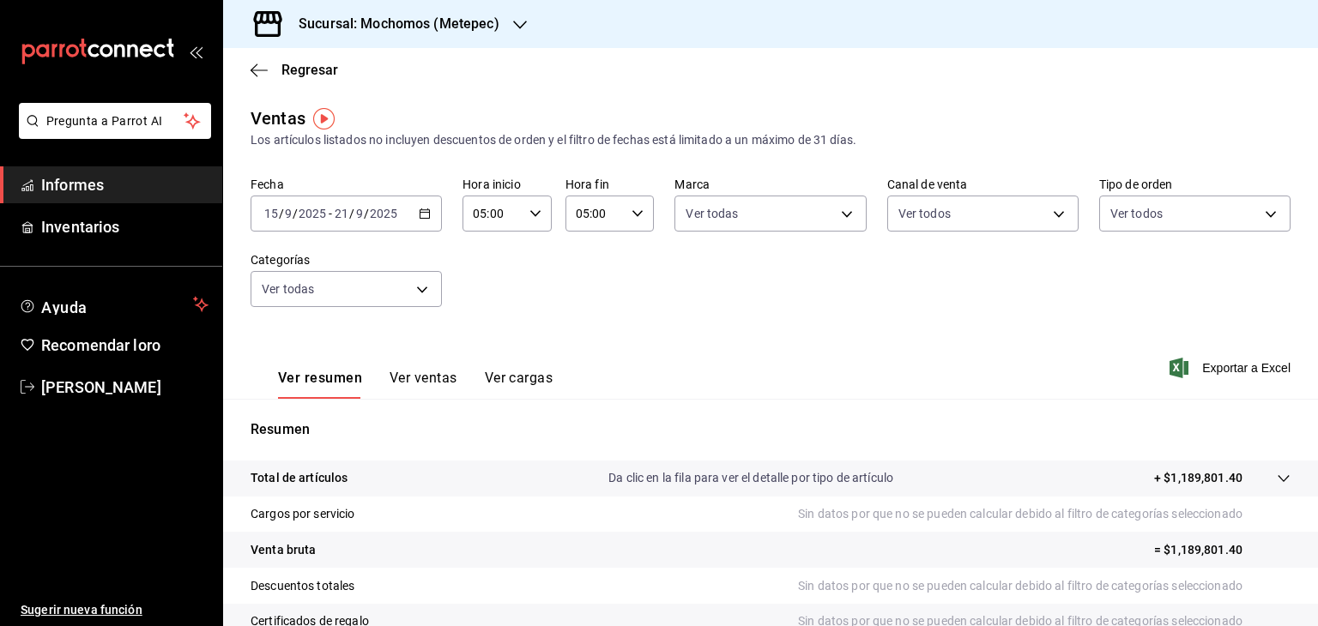
click at [121, 183] on span "Informes" at bounding box center [124, 184] width 167 height 23
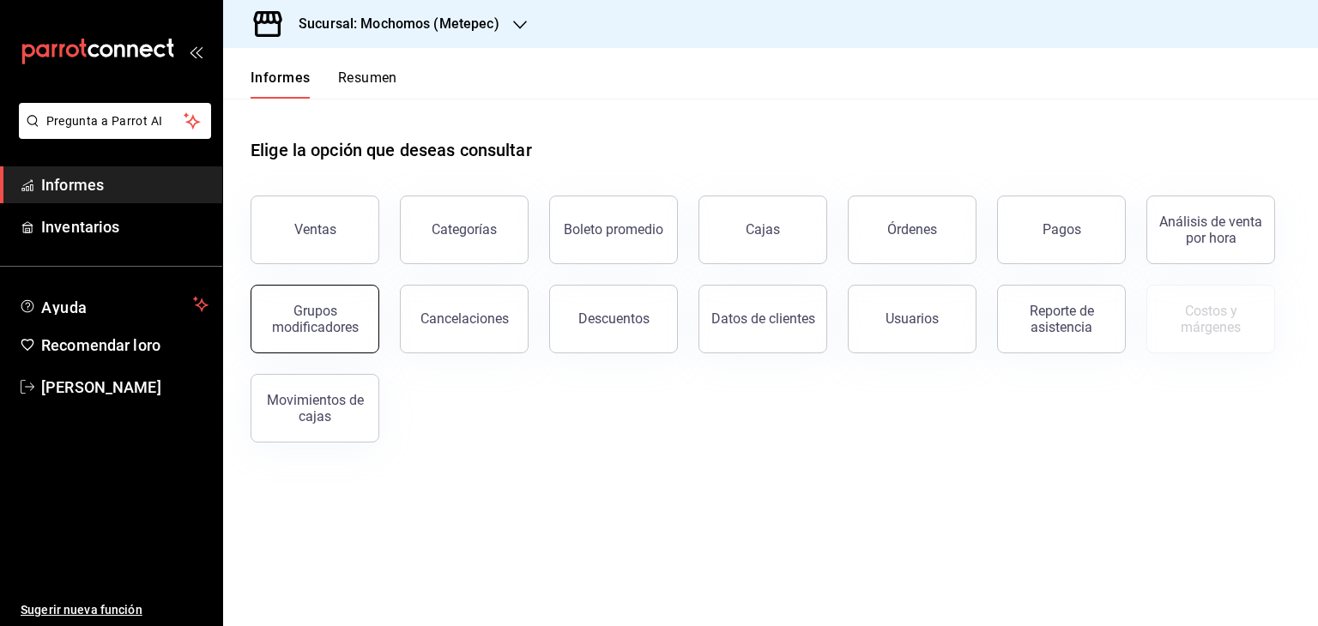
click at [341, 330] on font "Grupos modificadores" at bounding box center [315, 319] width 87 height 33
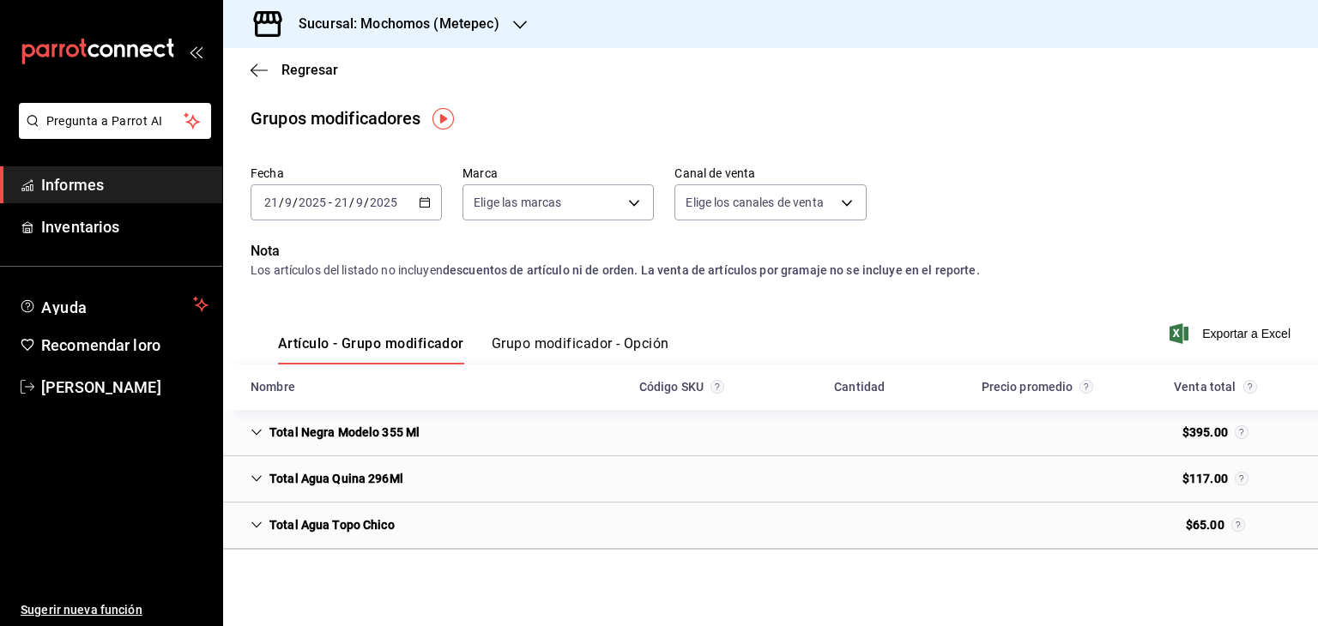
click at [625, 344] on font "Grupo modificador - Opción" at bounding box center [581, 344] width 178 height 16
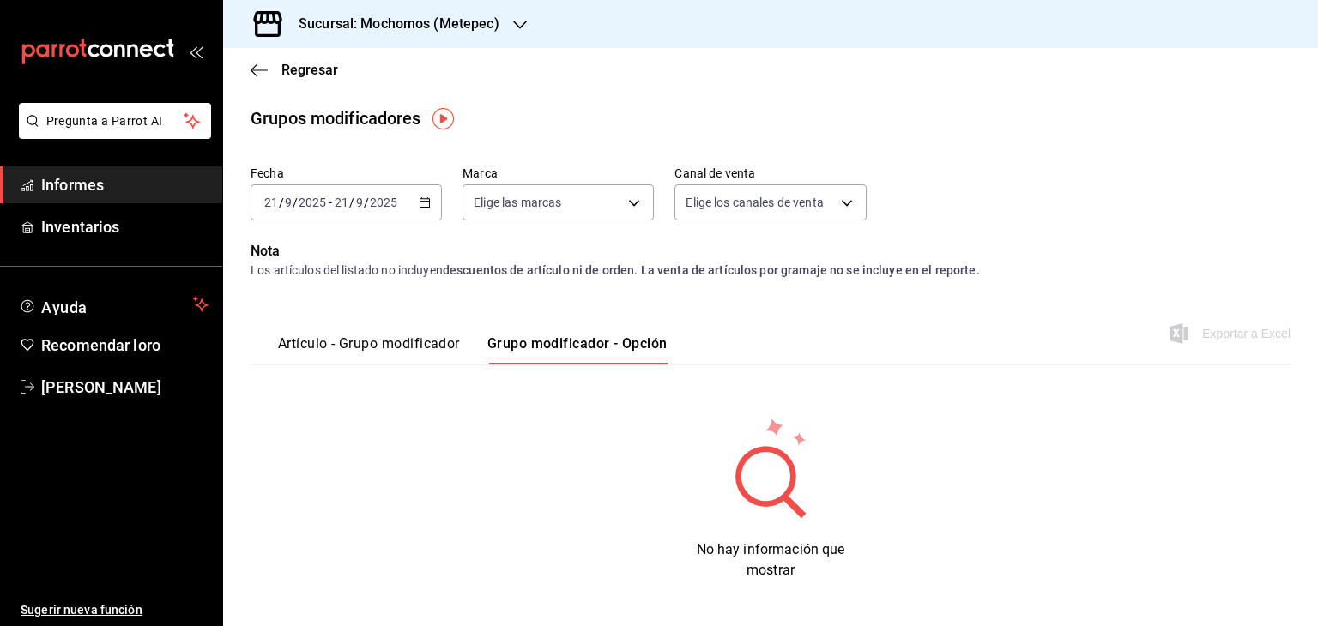
click at [398, 206] on div "[DATE] [DATE]" at bounding box center [365, 203] width 67 height 14
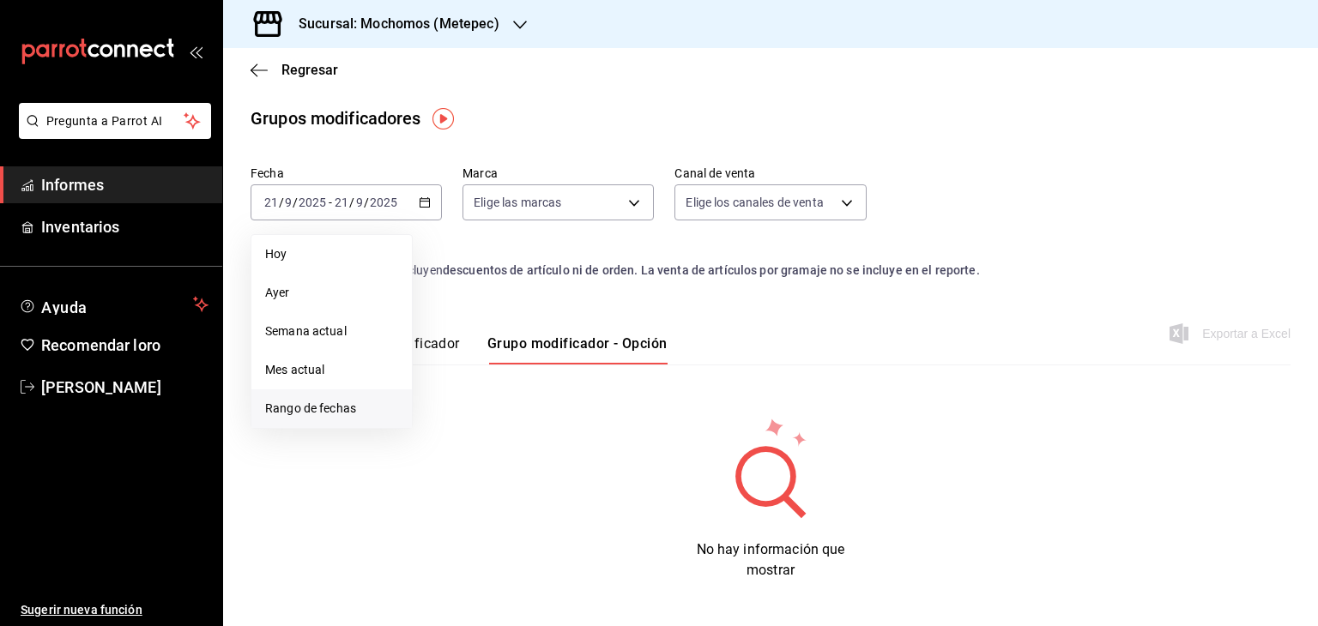
click at [364, 401] on span "Rango de fechas" at bounding box center [331, 409] width 133 height 18
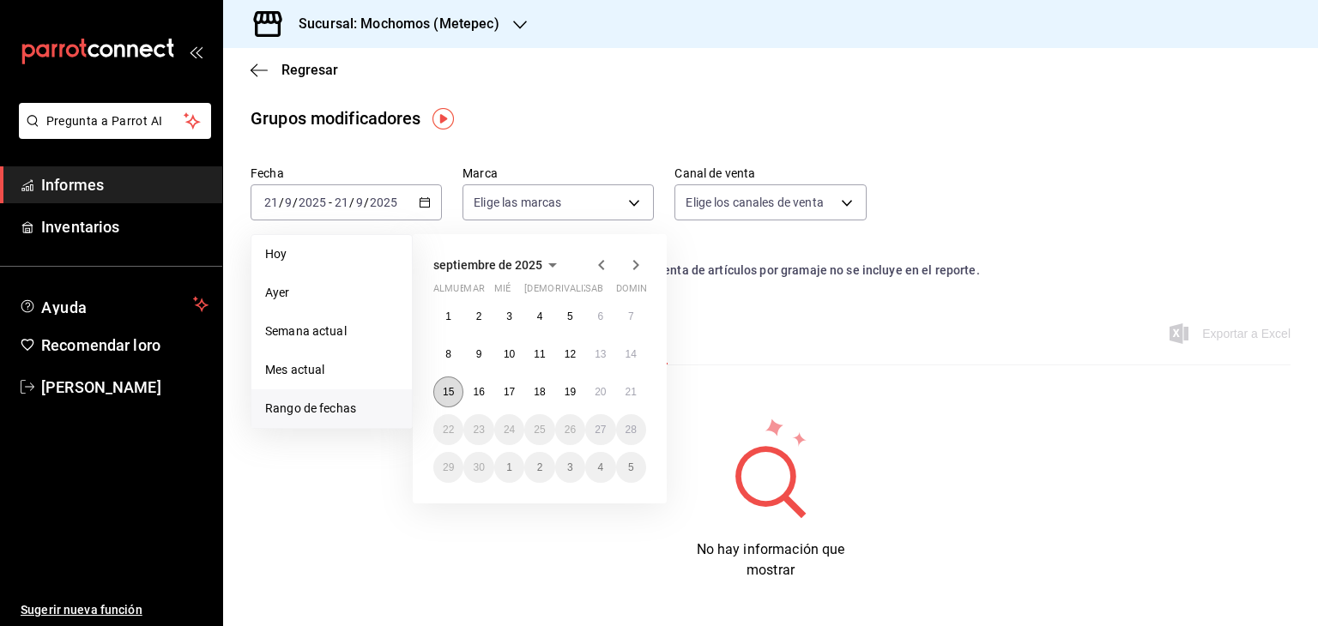
click at [443, 390] on font "15" at bounding box center [448, 392] width 11 height 12
click at [629, 392] on font "21" at bounding box center [631, 392] width 11 height 12
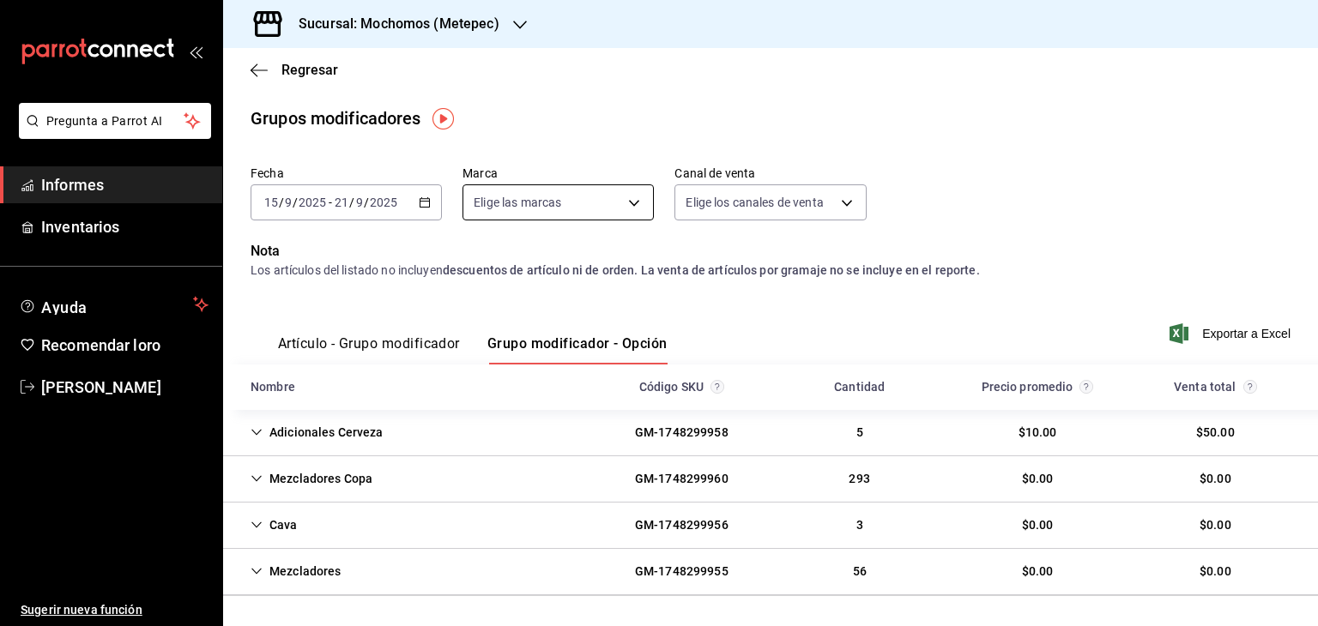
click at [631, 203] on body "Pregunta a Parrot AI Informes Inventarios Ayuda Recomendar loro [PERSON_NAME] S…" at bounding box center [659, 313] width 1318 height 626
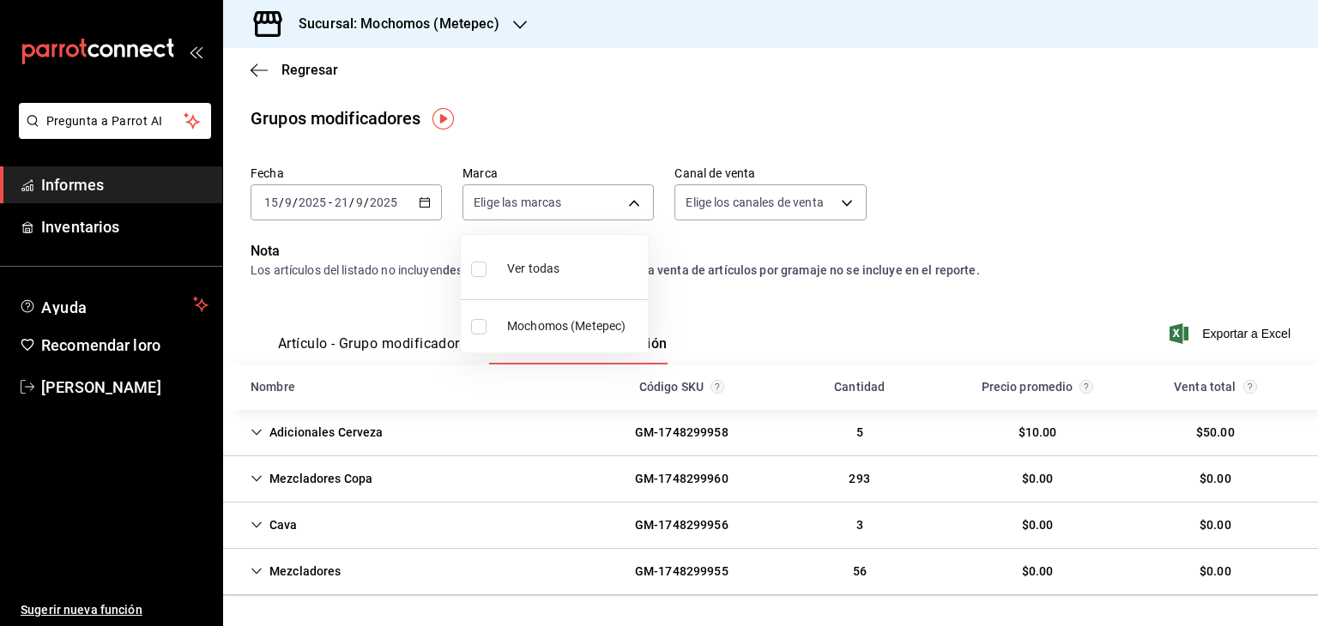
click at [535, 265] on font "Ver todas" at bounding box center [533, 269] width 52 height 14
type input "2365f74e-aa6b-4392-bdf2-72765591bddf"
checkbox input "true"
click at [765, 209] on div at bounding box center [659, 313] width 1318 height 626
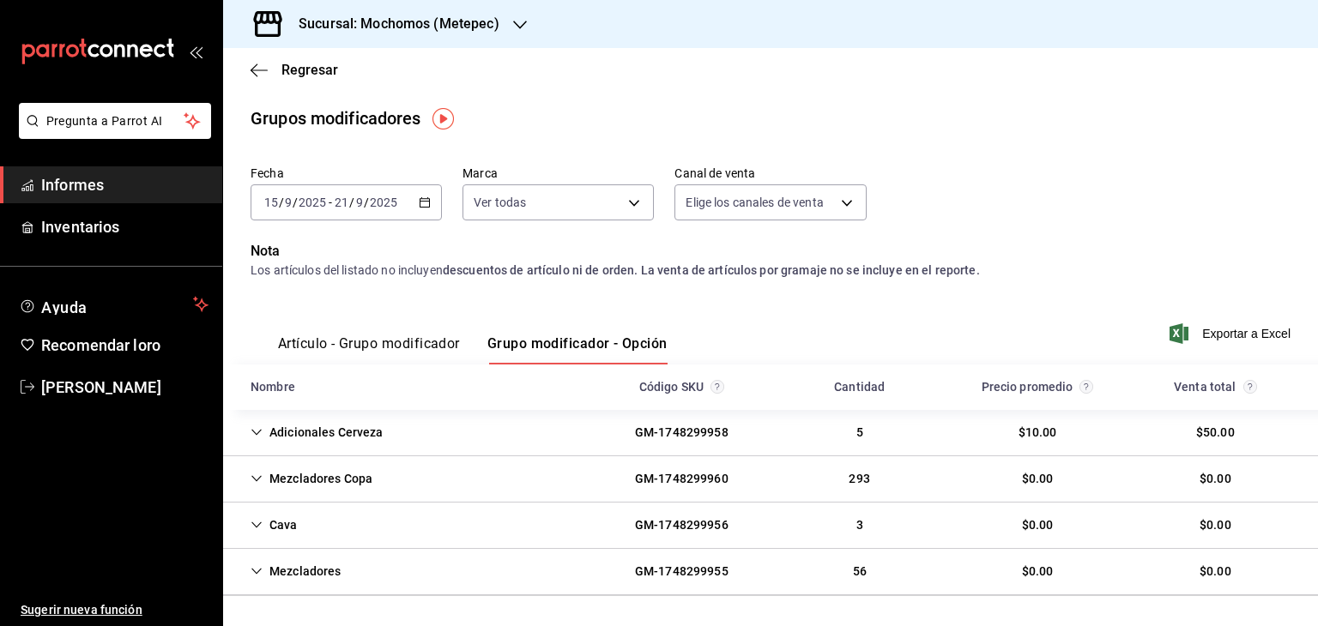
click at [765, 209] on body "Pregunta a Parrot AI Informes Inventarios Ayuda Recomendar loro [PERSON_NAME] S…" at bounding box center [659, 313] width 1318 height 626
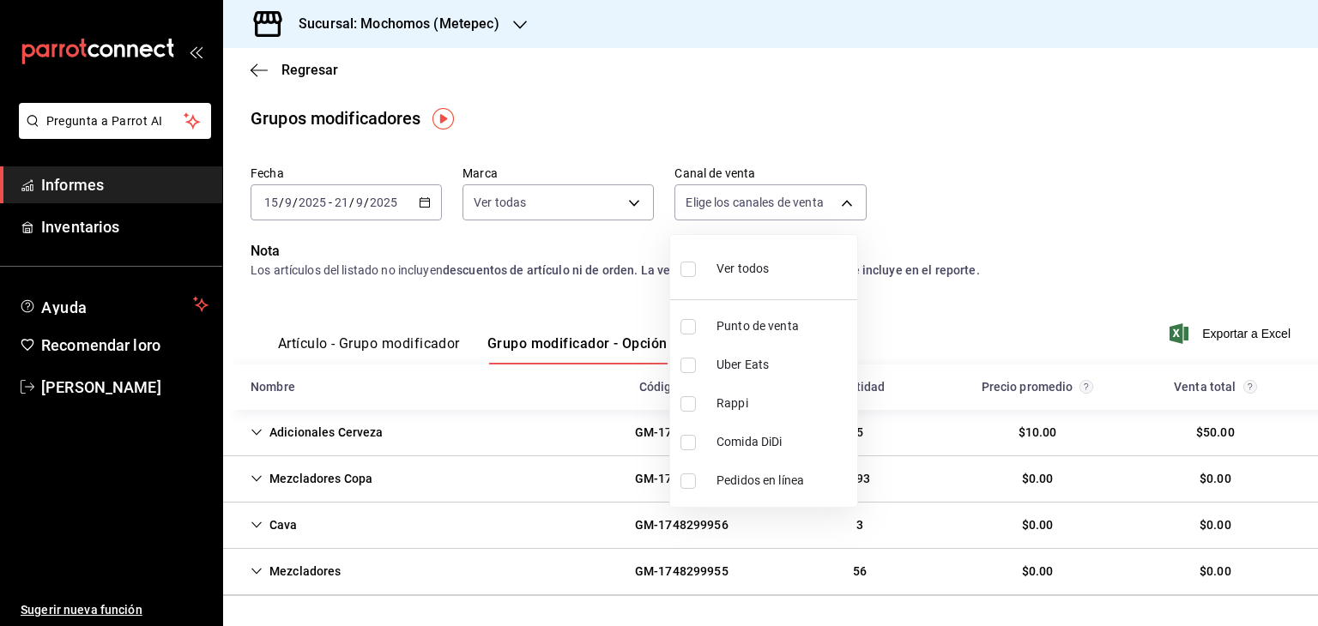
click at [748, 262] on font "Ver todos" at bounding box center [743, 269] width 52 height 14
type input "PARROT,UBER_EATS,RAPPI,DIDI_FOOD,ONLINE"
checkbox input "true"
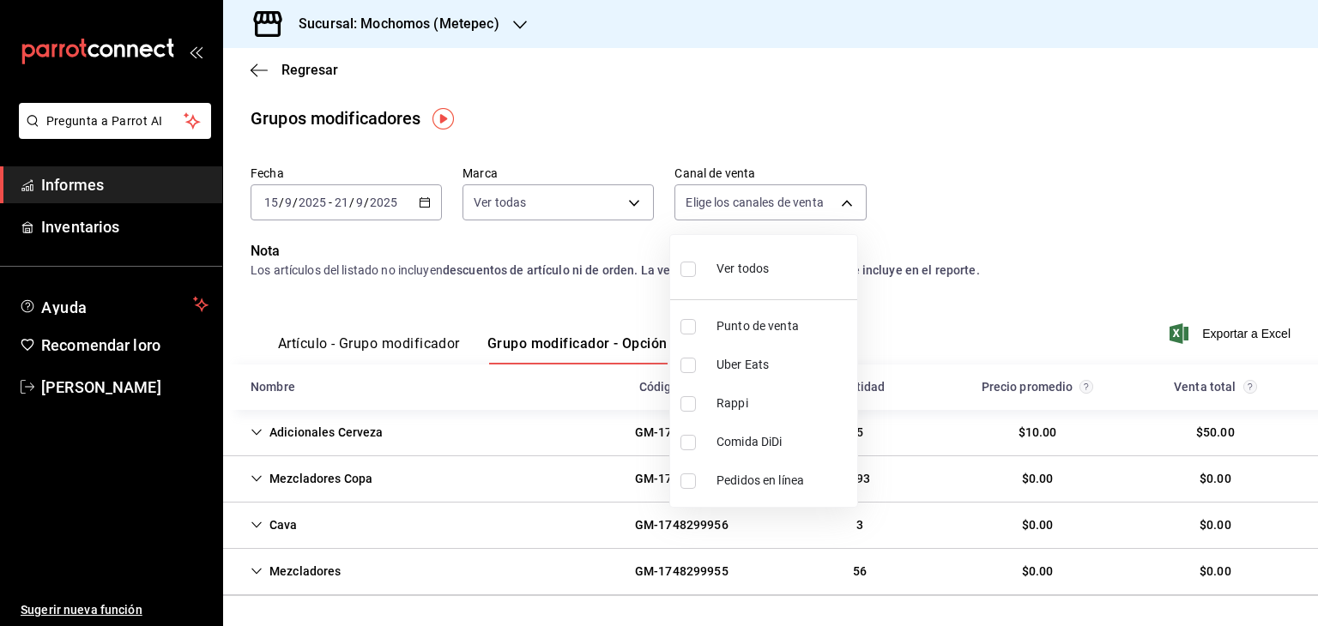
checkbox input "true"
click at [978, 172] on div at bounding box center [659, 313] width 1318 height 626
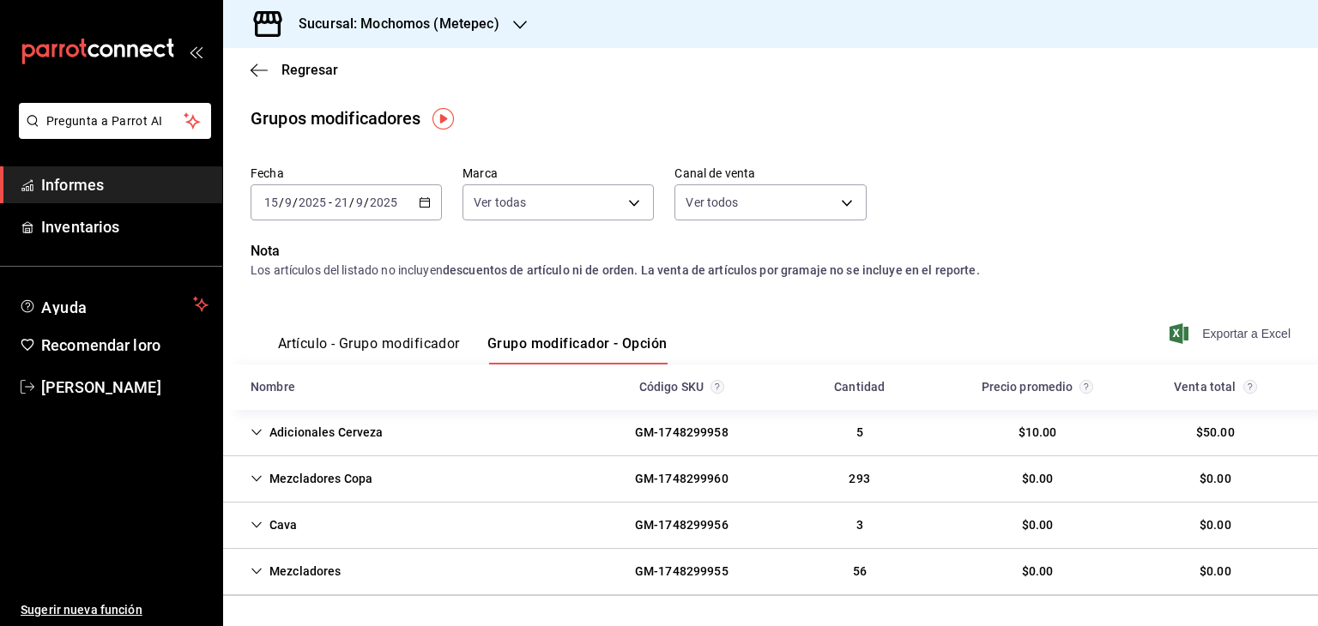
click at [1214, 332] on font "Exportar a Excel" at bounding box center [1246, 334] width 88 height 14
